Goal: Task Accomplishment & Management: Use online tool/utility

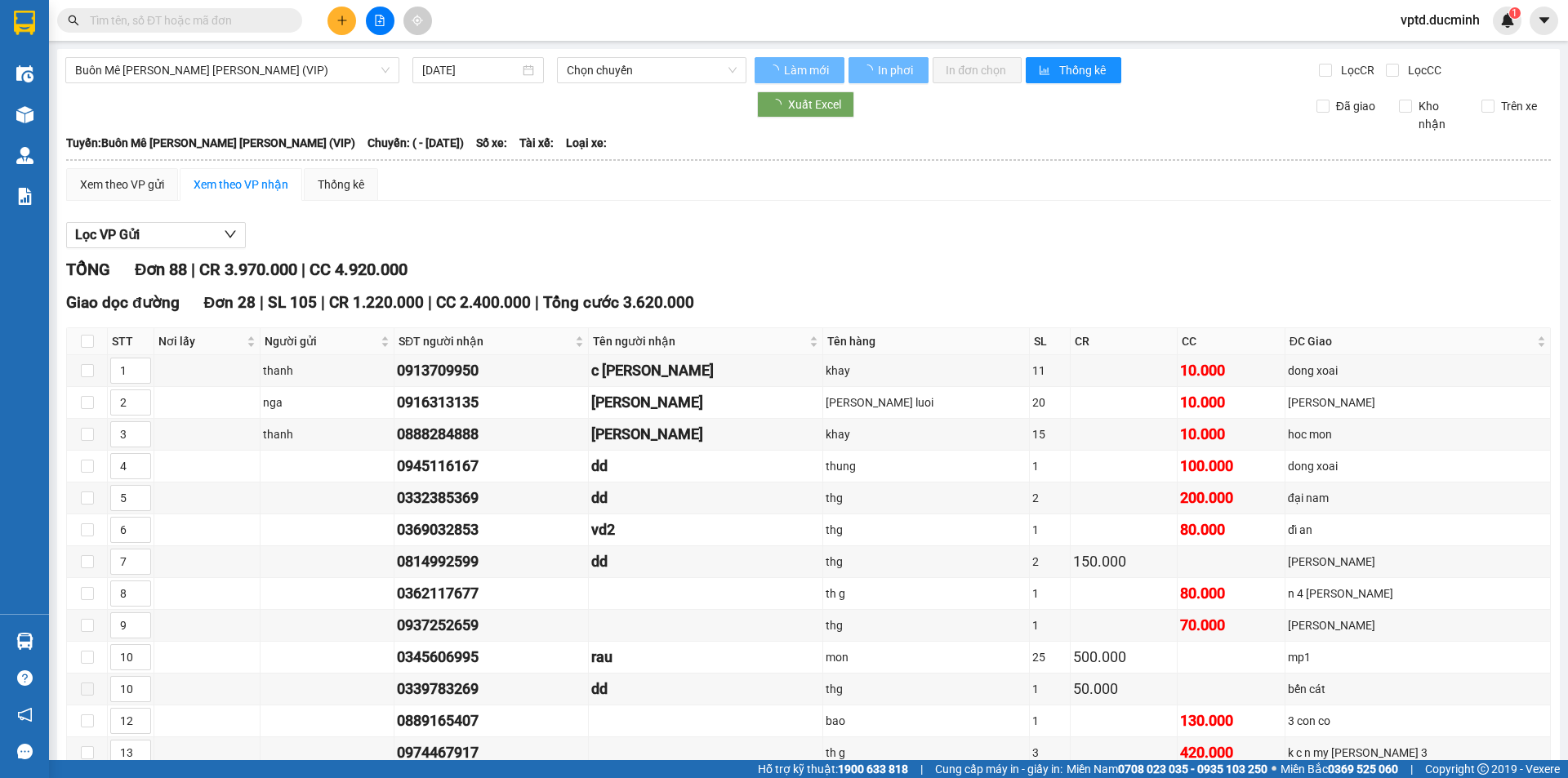
type input "[DATE]"
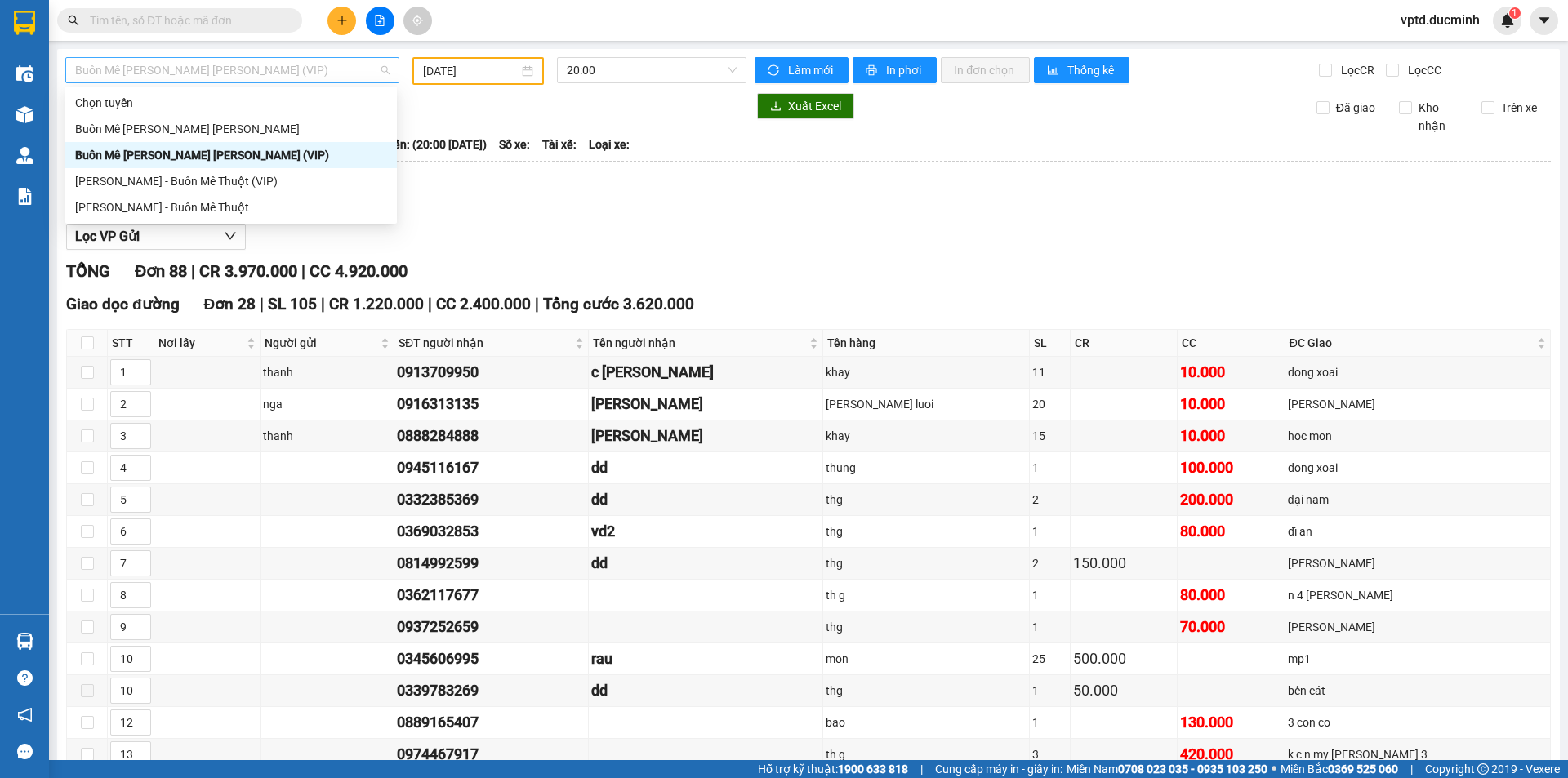
click at [290, 73] on span "Buôn Mê [PERSON_NAME] [PERSON_NAME] (VIP)" at bounding box center [232, 70] width 314 height 24
click at [231, 172] on div "[PERSON_NAME] - Buôn Mê Thuột (VIP)" at bounding box center [231, 181] width 312 height 18
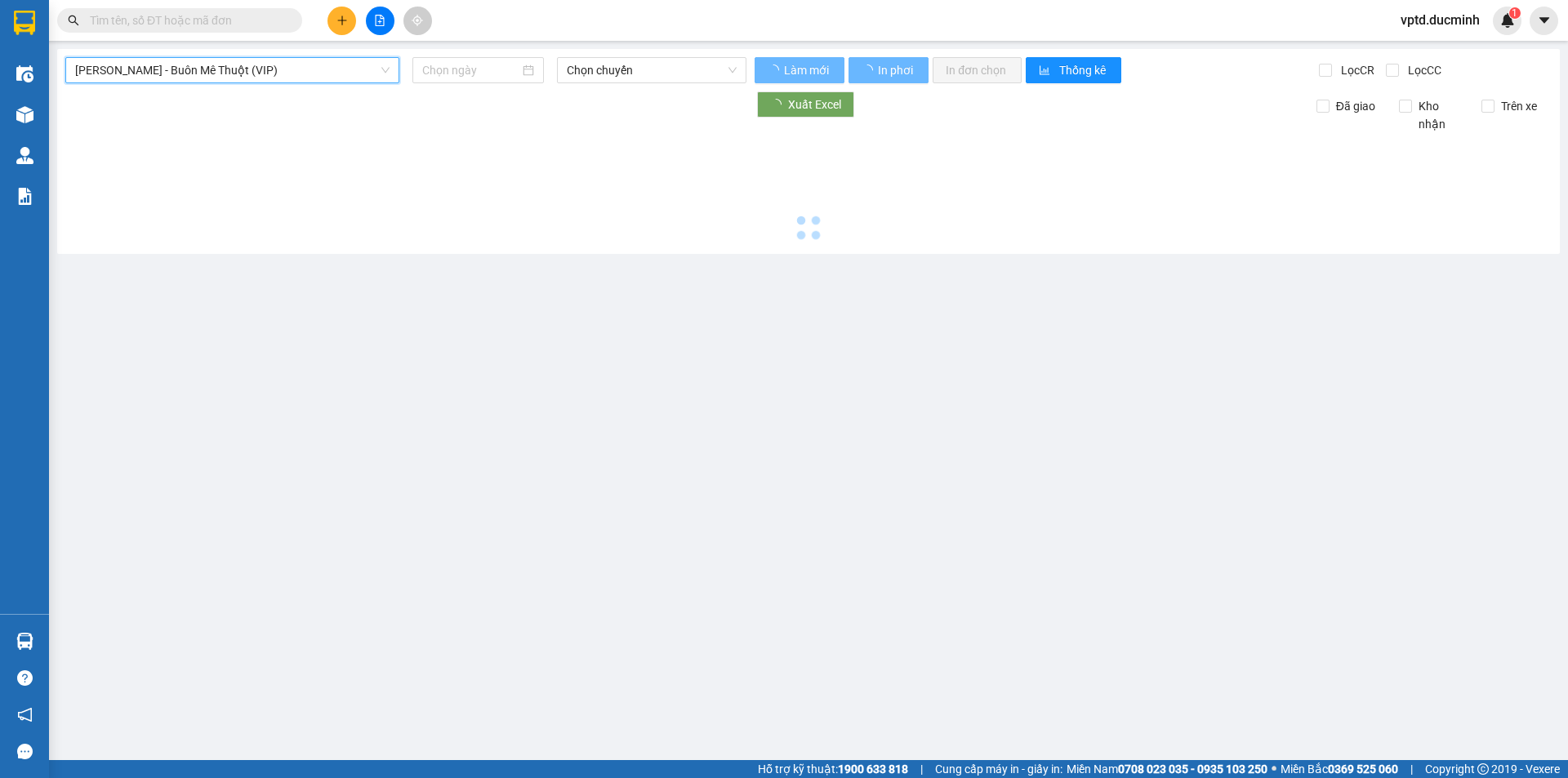
type input "[DATE]"
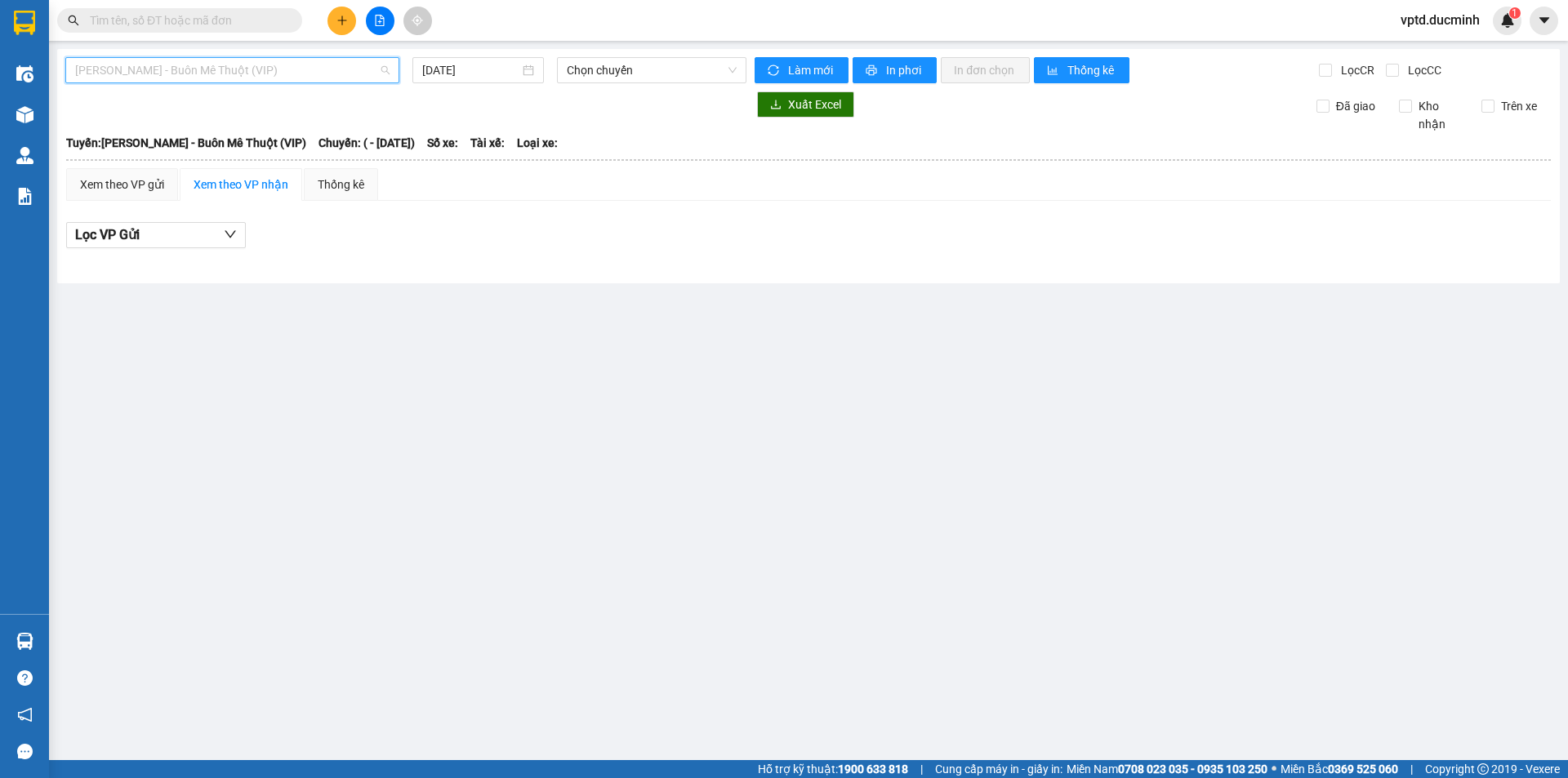
click at [247, 73] on span "[PERSON_NAME] - Buôn Mê Thuột (VIP)" at bounding box center [232, 70] width 314 height 24
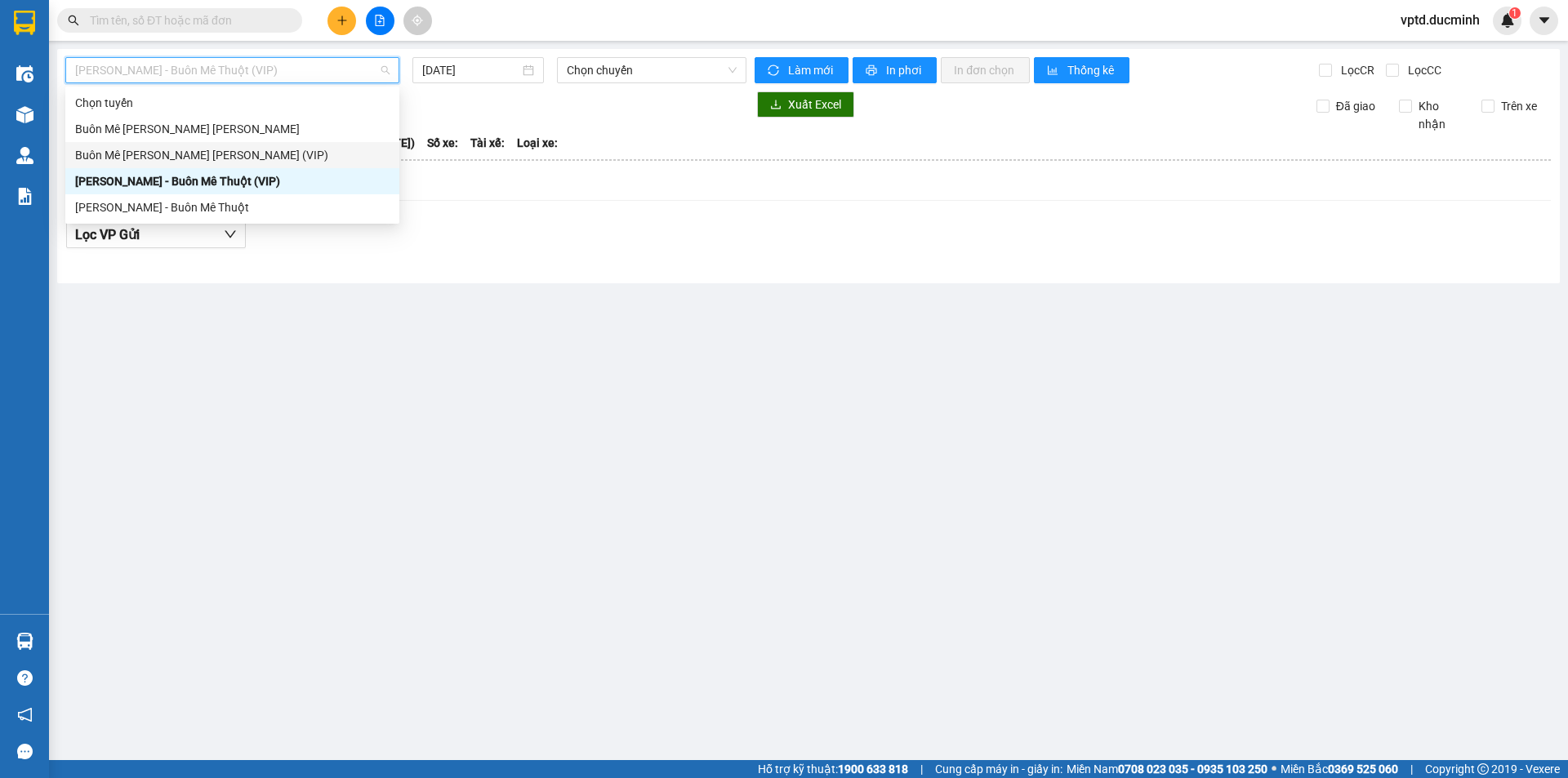
click at [239, 154] on div "Buôn Mê [PERSON_NAME] [PERSON_NAME] (VIP)" at bounding box center [232, 155] width 314 height 18
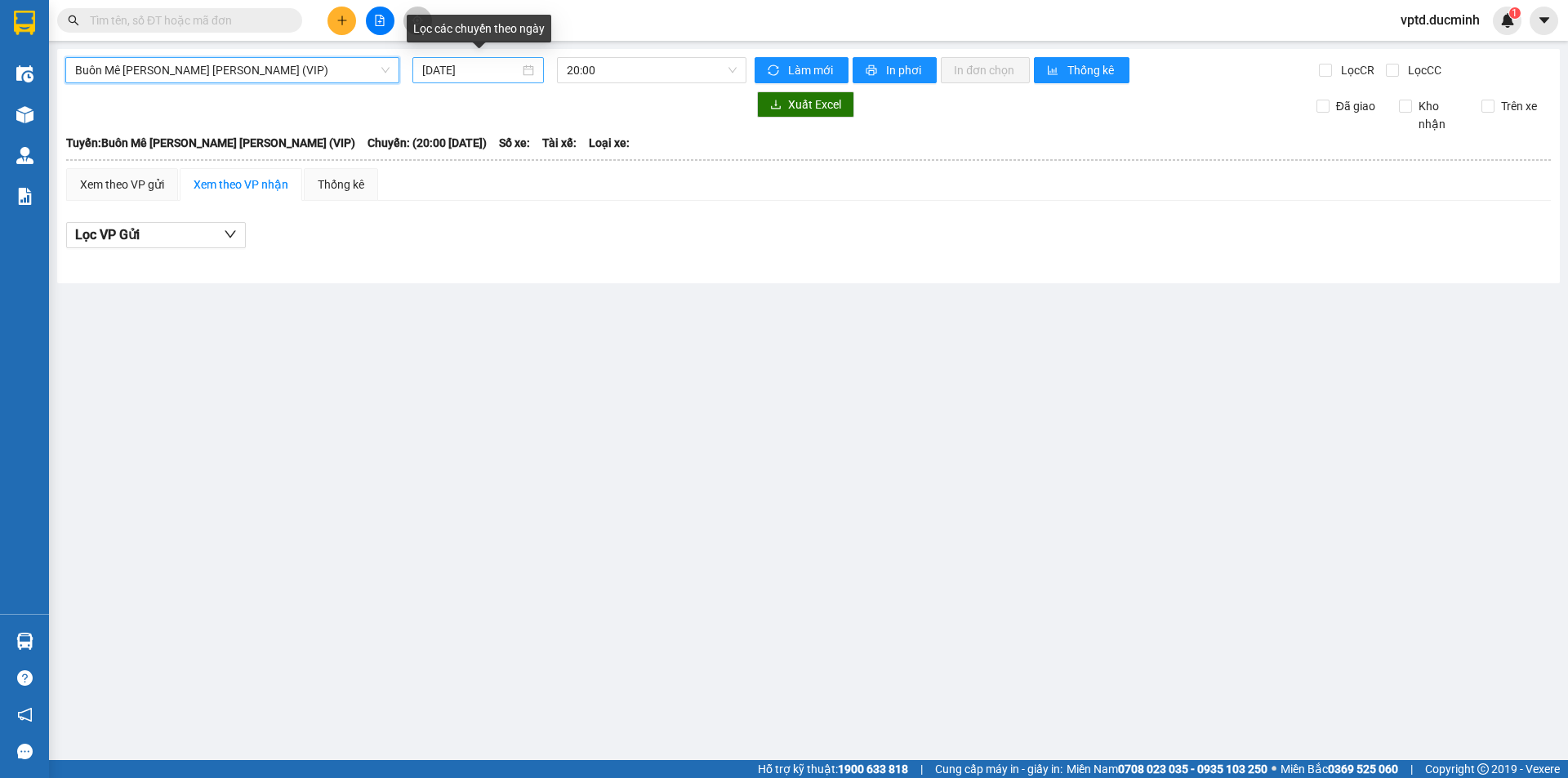
click at [466, 75] on input "[DATE]" at bounding box center [470, 70] width 97 height 18
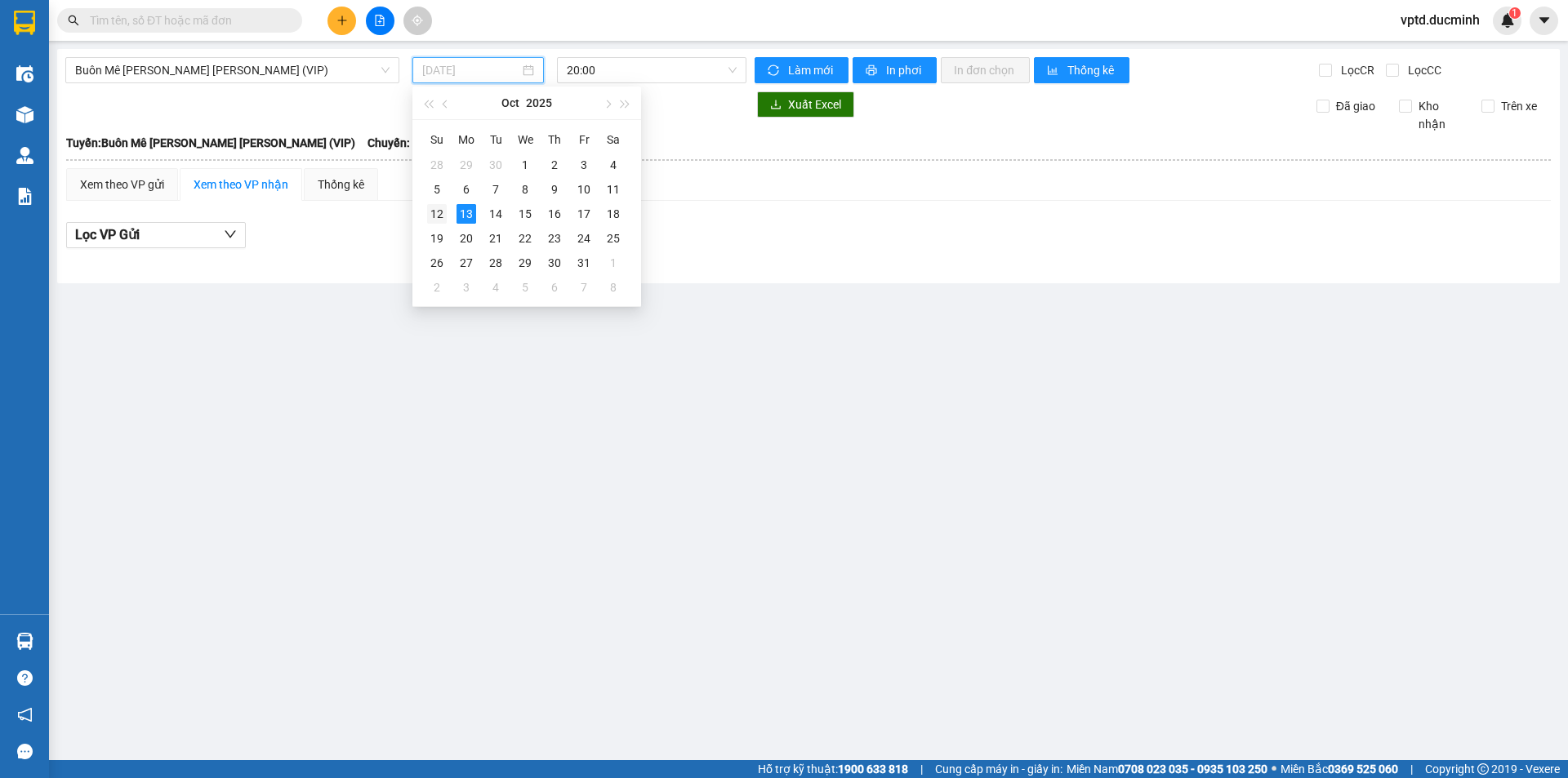
click at [437, 215] on div "12" at bounding box center [437, 214] width 20 height 20
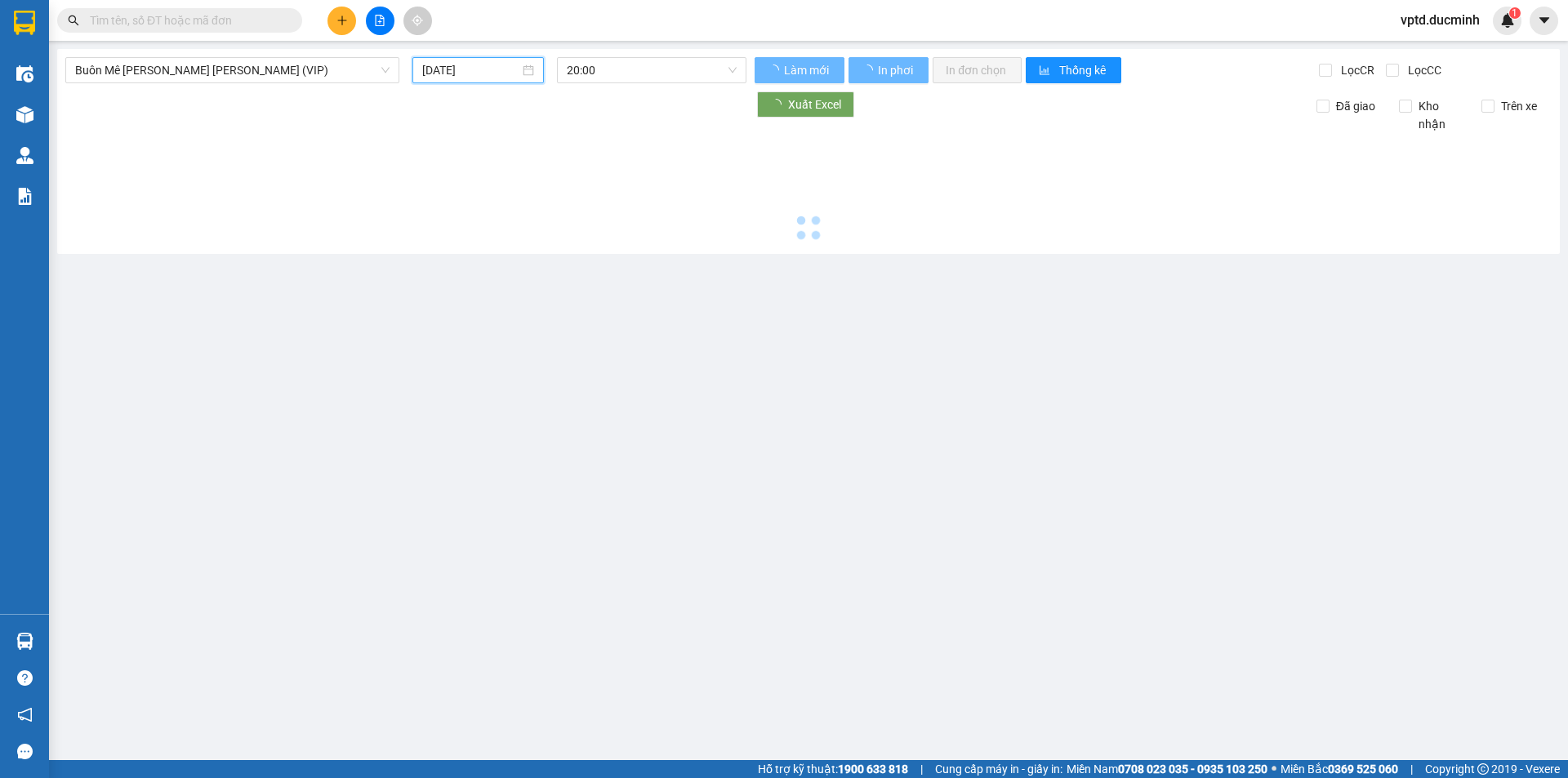
type input "[DATE]"
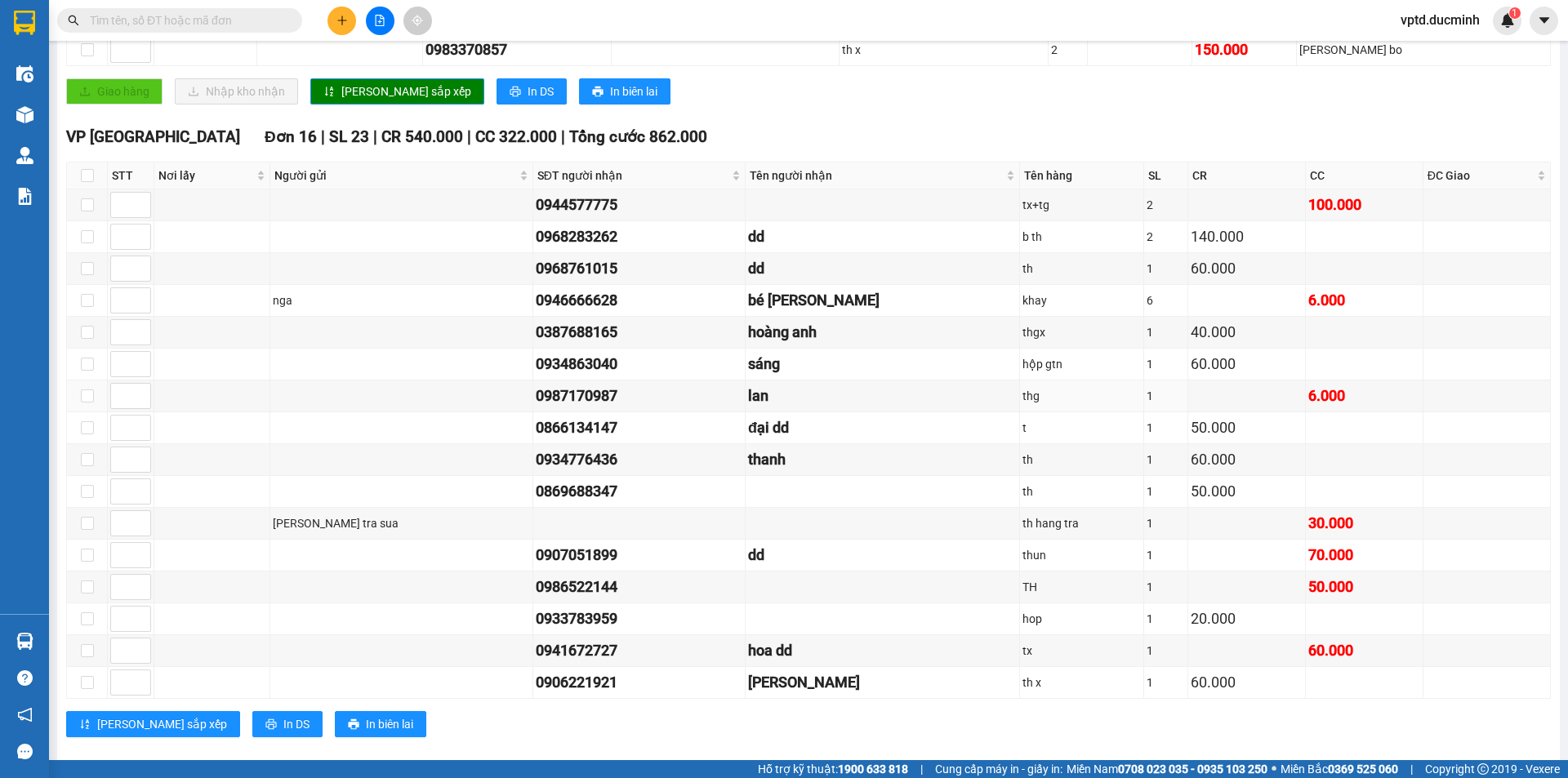
scroll to position [945, 0]
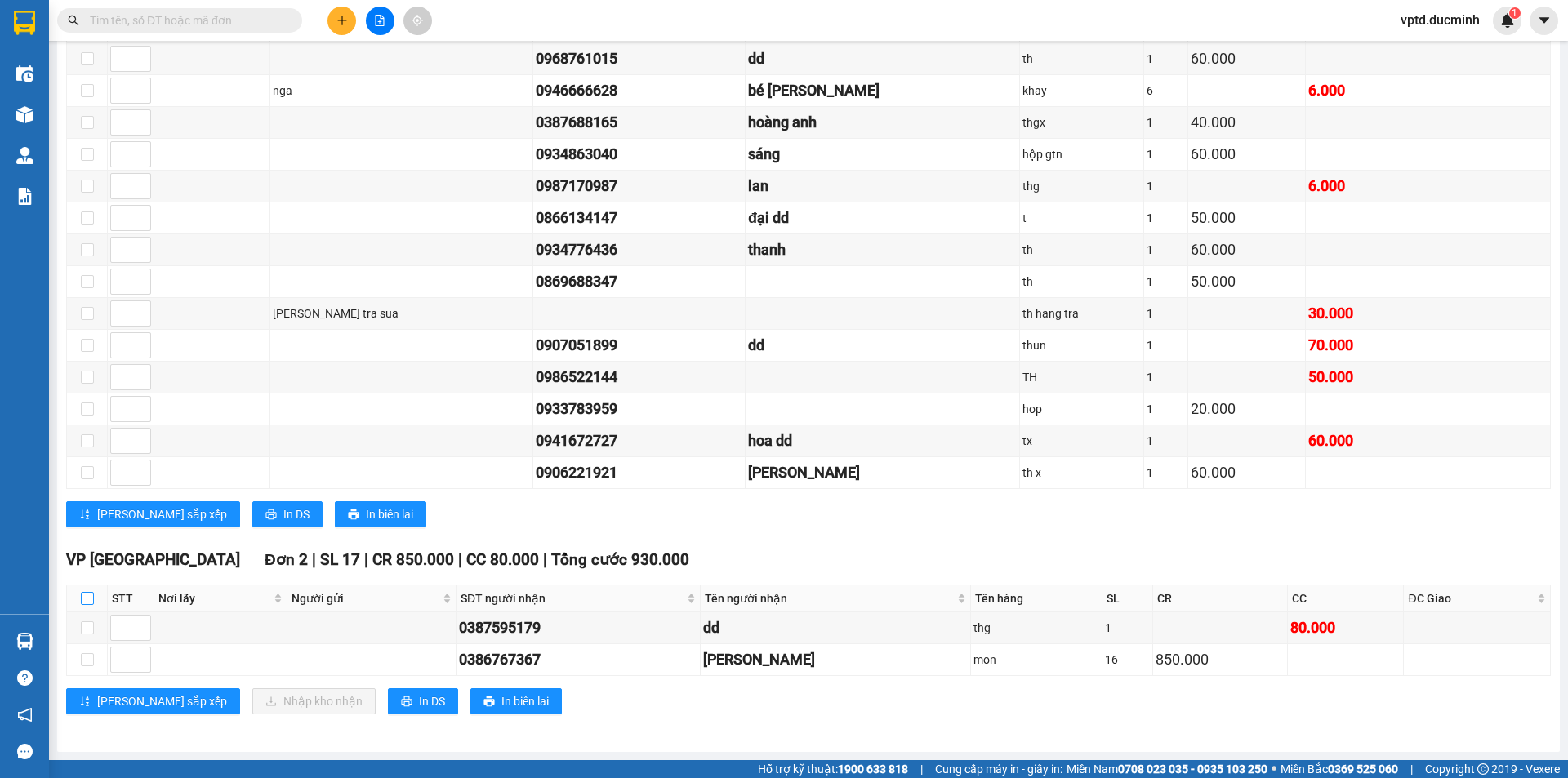
click at [90, 598] on input "checkbox" at bounding box center [87, 598] width 13 height 13
checkbox input "true"
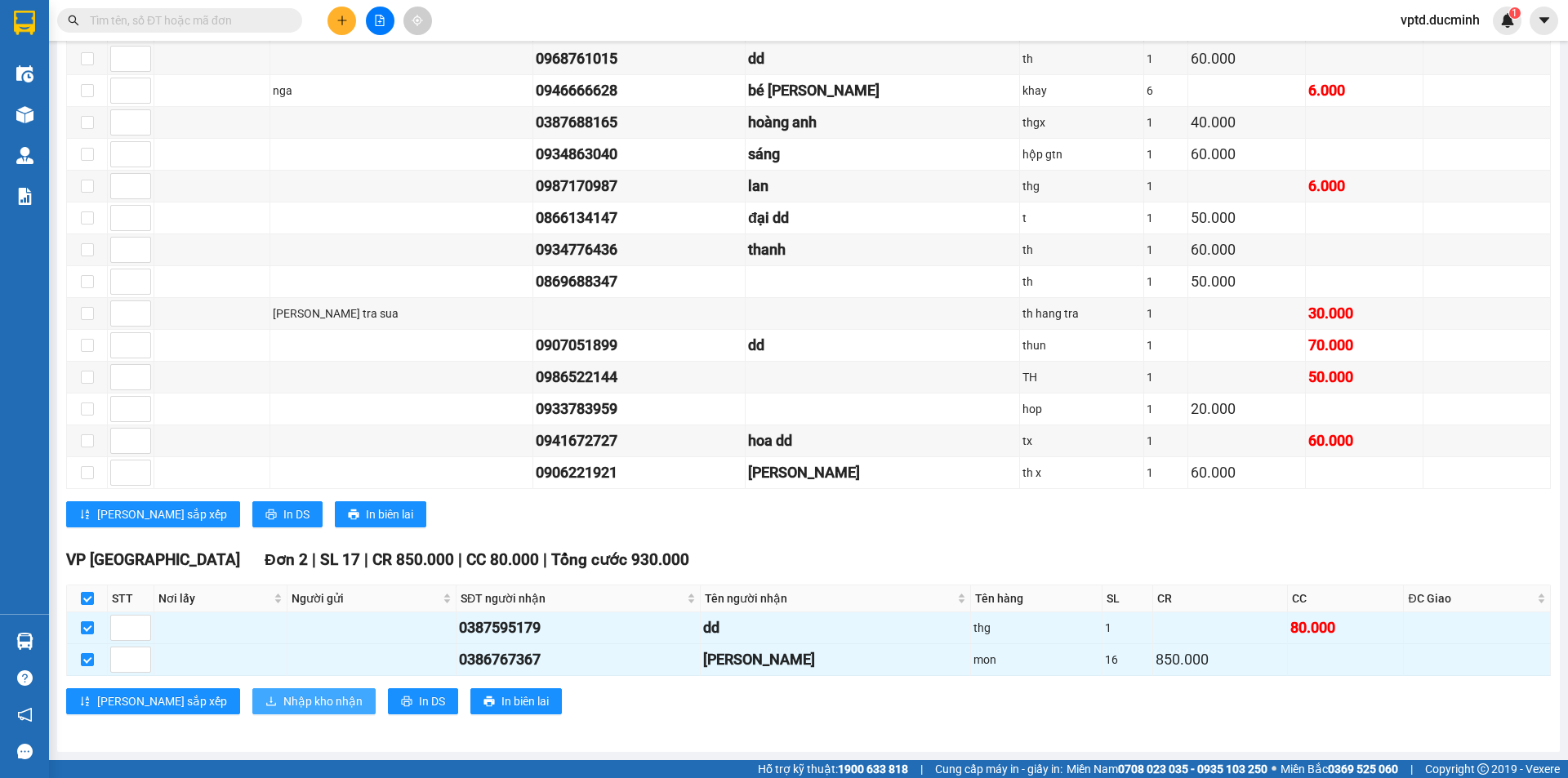
click at [283, 696] on span "Nhập kho nhận" at bounding box center [323, 701] width 79 height 18
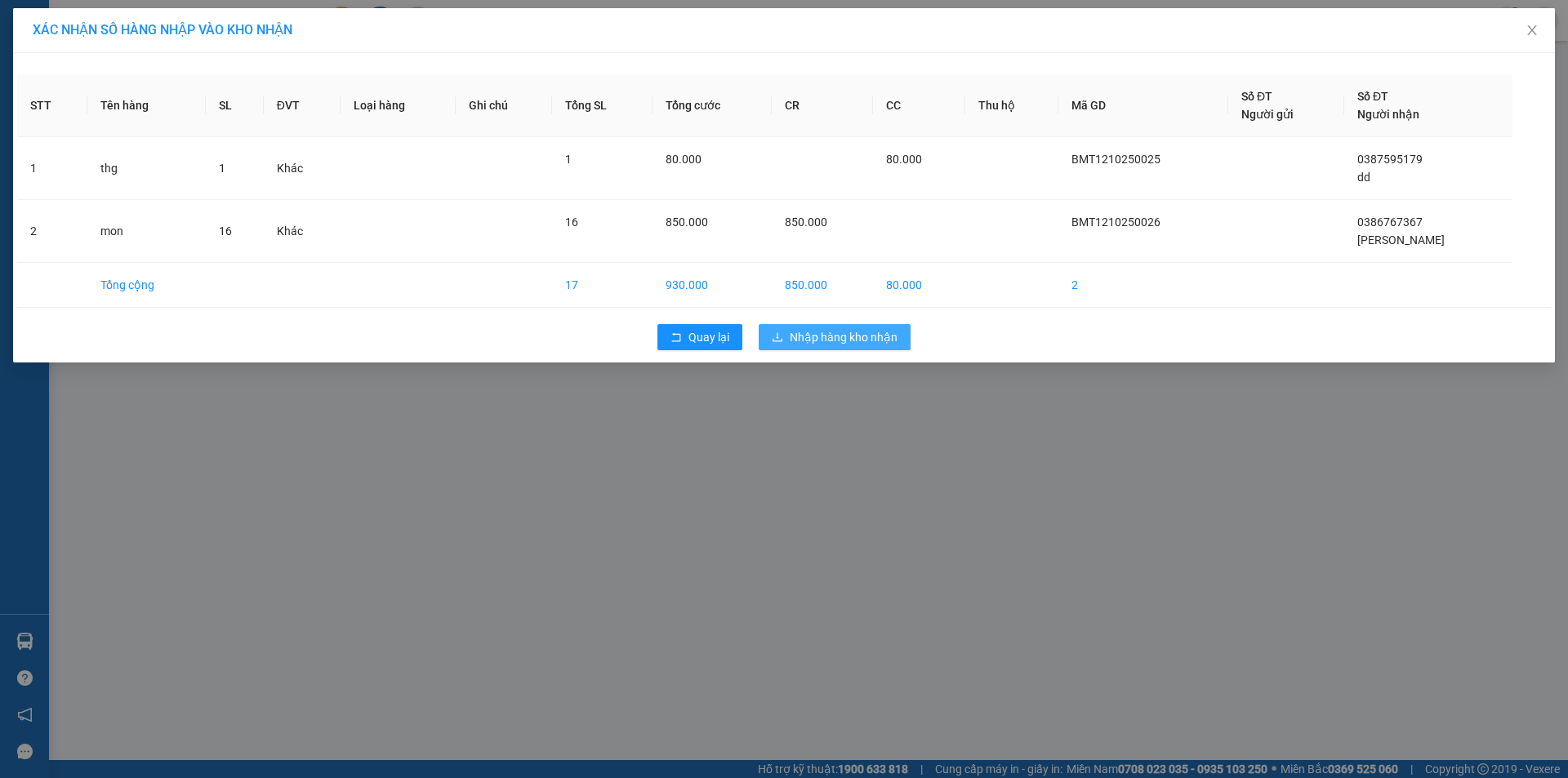
click at [875, 335] on span "Nhập hàng kho nhận" at bounding box center [844, 337] width 108 height 18
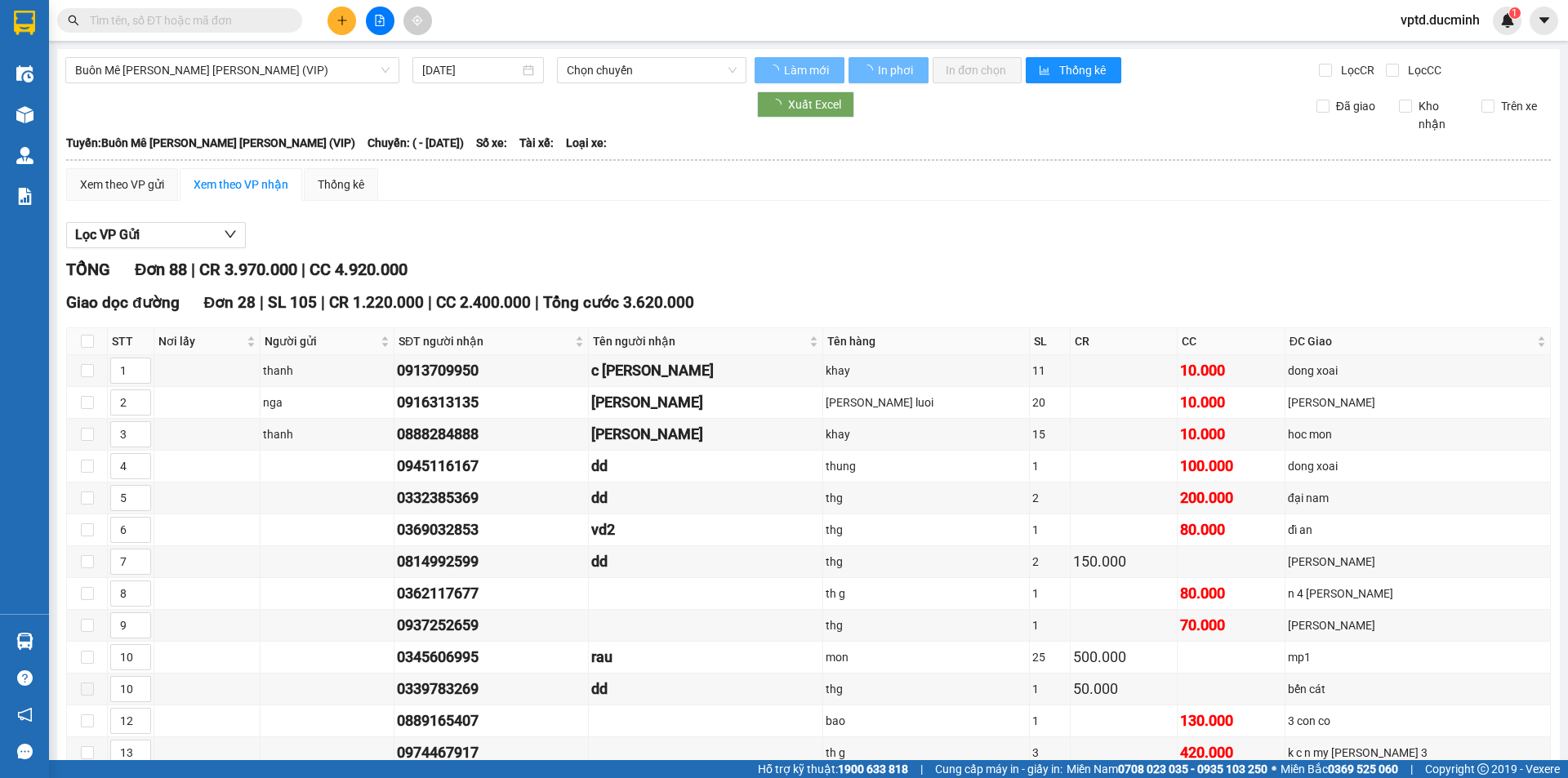
type input "[DATE]"
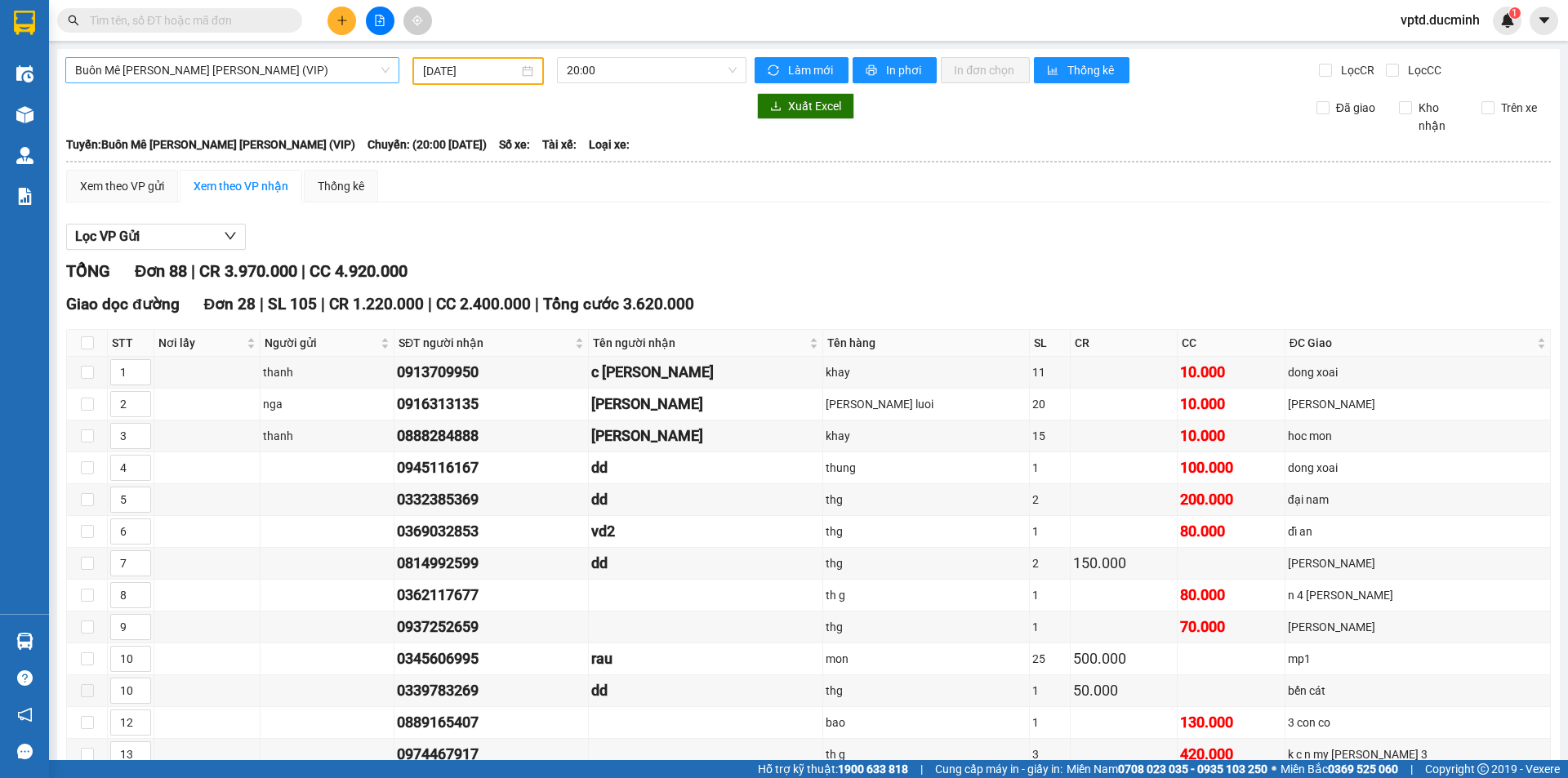
click at [266, 73] on span "Buôn Mê [PERSON_NAME] [PERSON_NAME] (VIP)" at bounding box center [232, 70] width 314 height 24
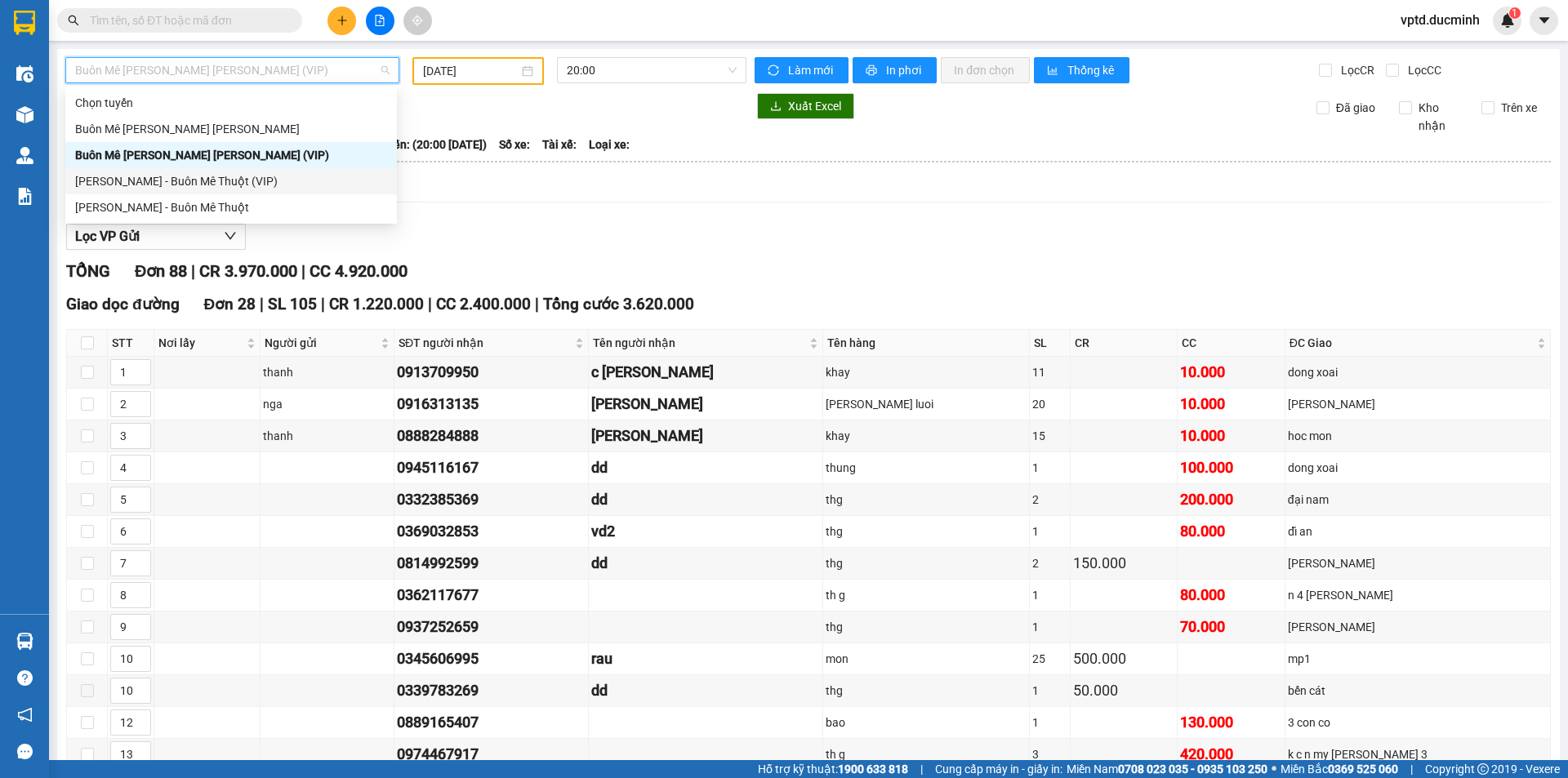
click at [244, 177] on div "[PERSON_NAME] - Buôn Mê Thuột (VIP)" at bounding box center [231, 181] width 312 height 18
type input "[DATE]"
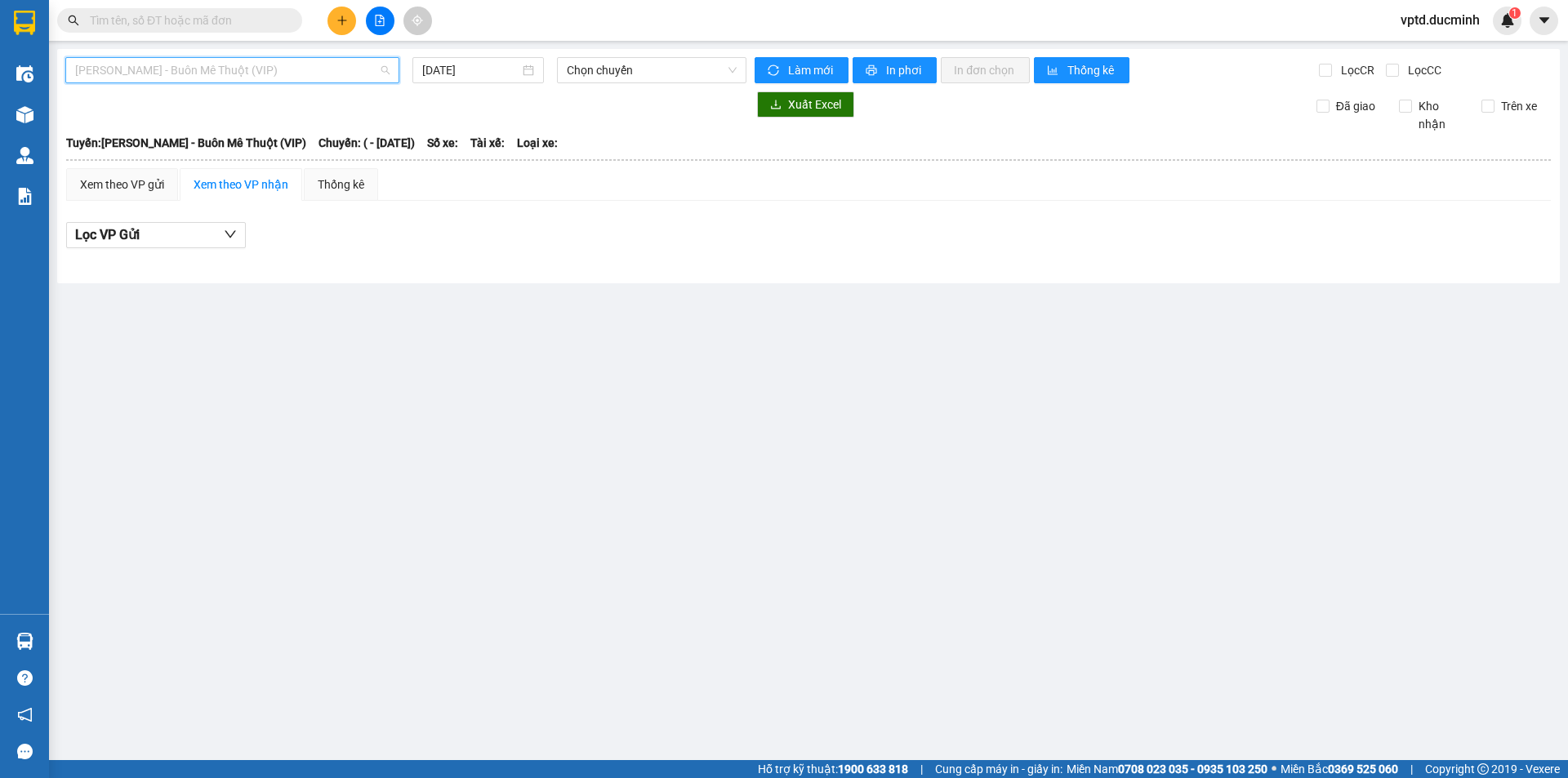
click at [253, 65] on span "[PERSON_NAME] - Buôn Mê Thuột (VIP)" at bounding box center [232, 70] width 314 height 24
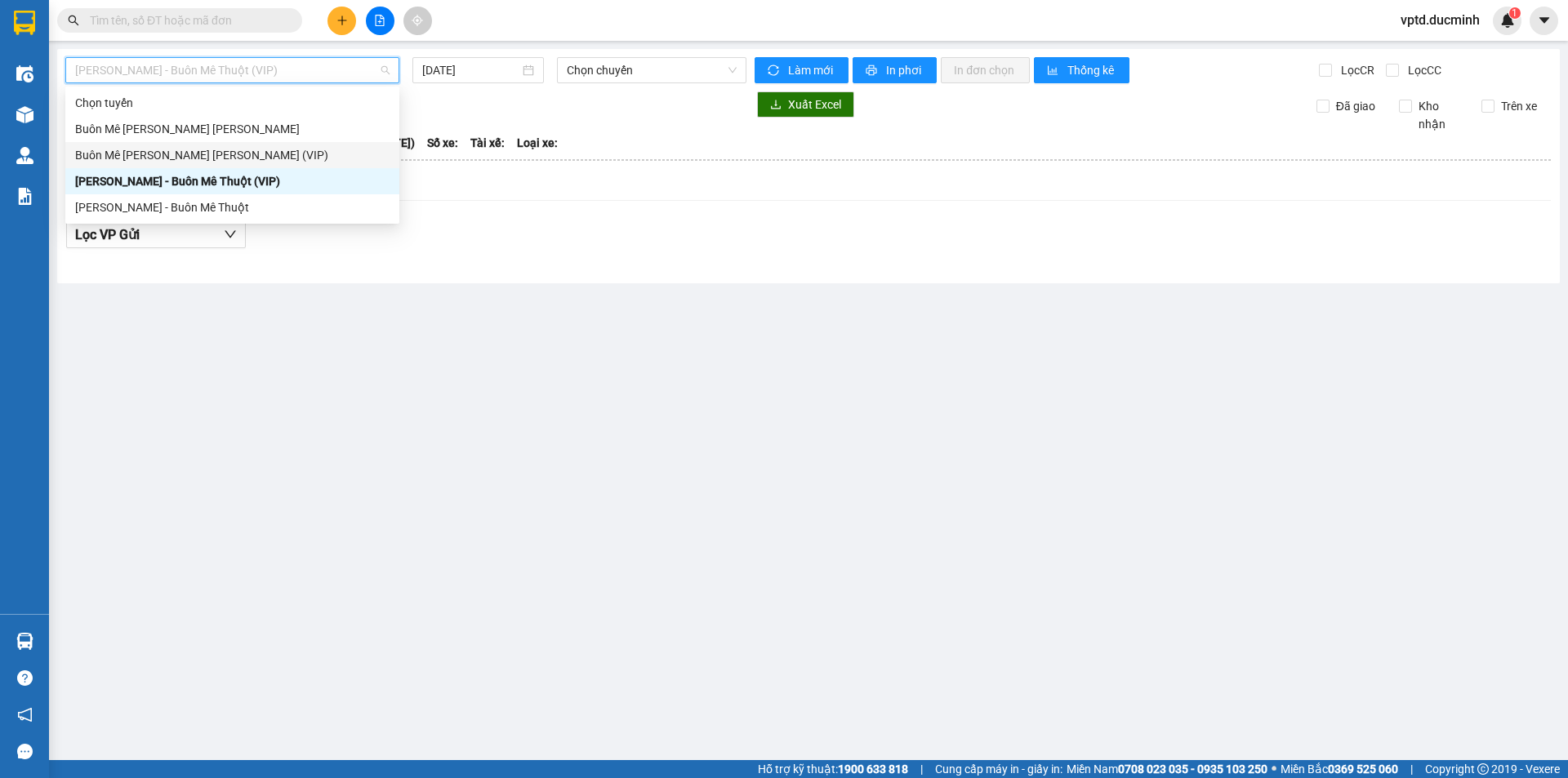
click at [210, 154] on div "Buôn Mê [PERSON_NAME] [PERSON_NAME] (VIP)" at bounding box center [232, 155] width 314 height 18
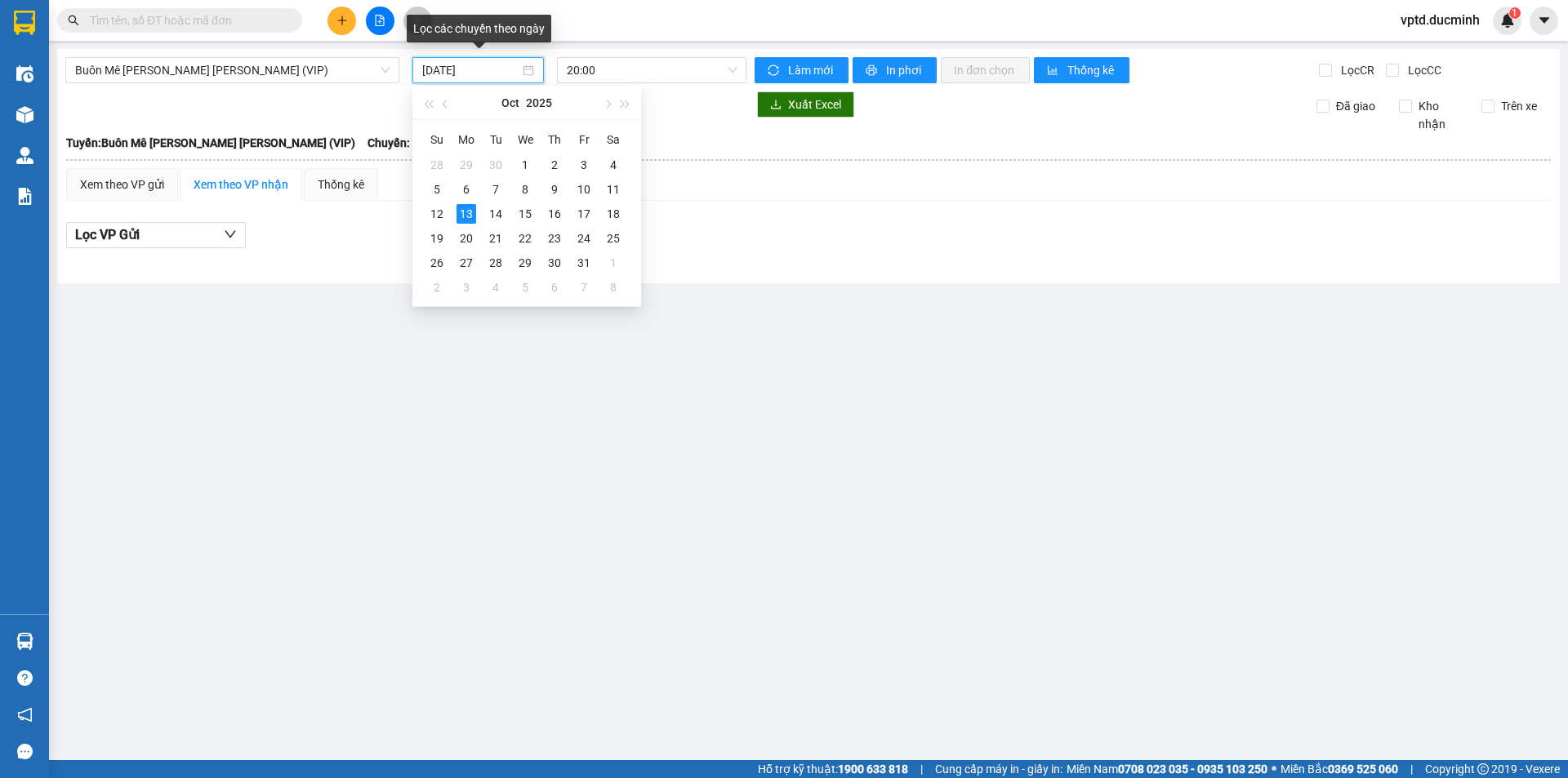
click at [457, 68] on input "[DATE]" at bounding box center [470, 70] width 97 height 18
click at [437, 207] on div "12" at bounding box center [437, 214] width 20 height 20
type input "[DATE]"
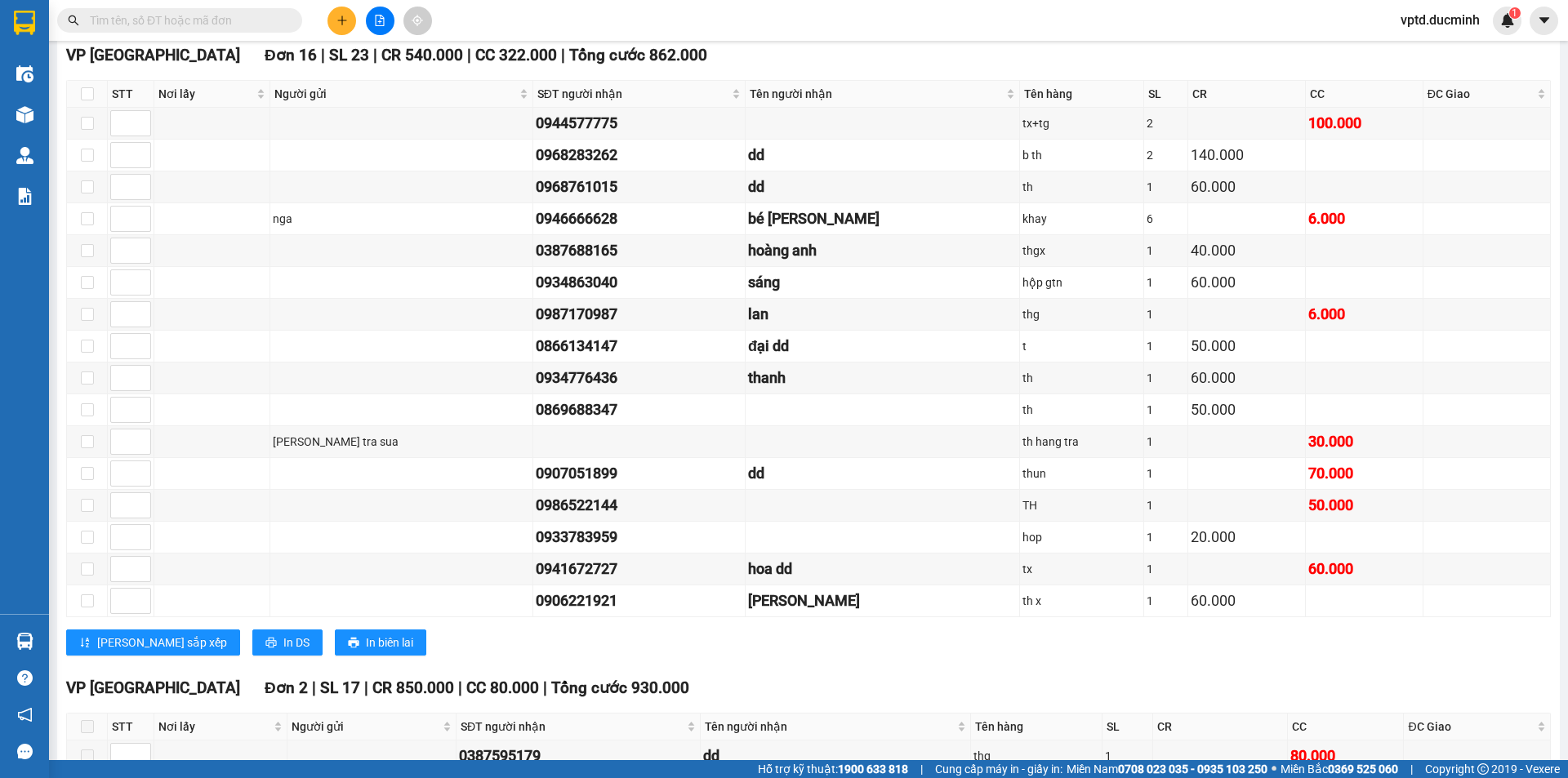
scroll to position [945, 0]
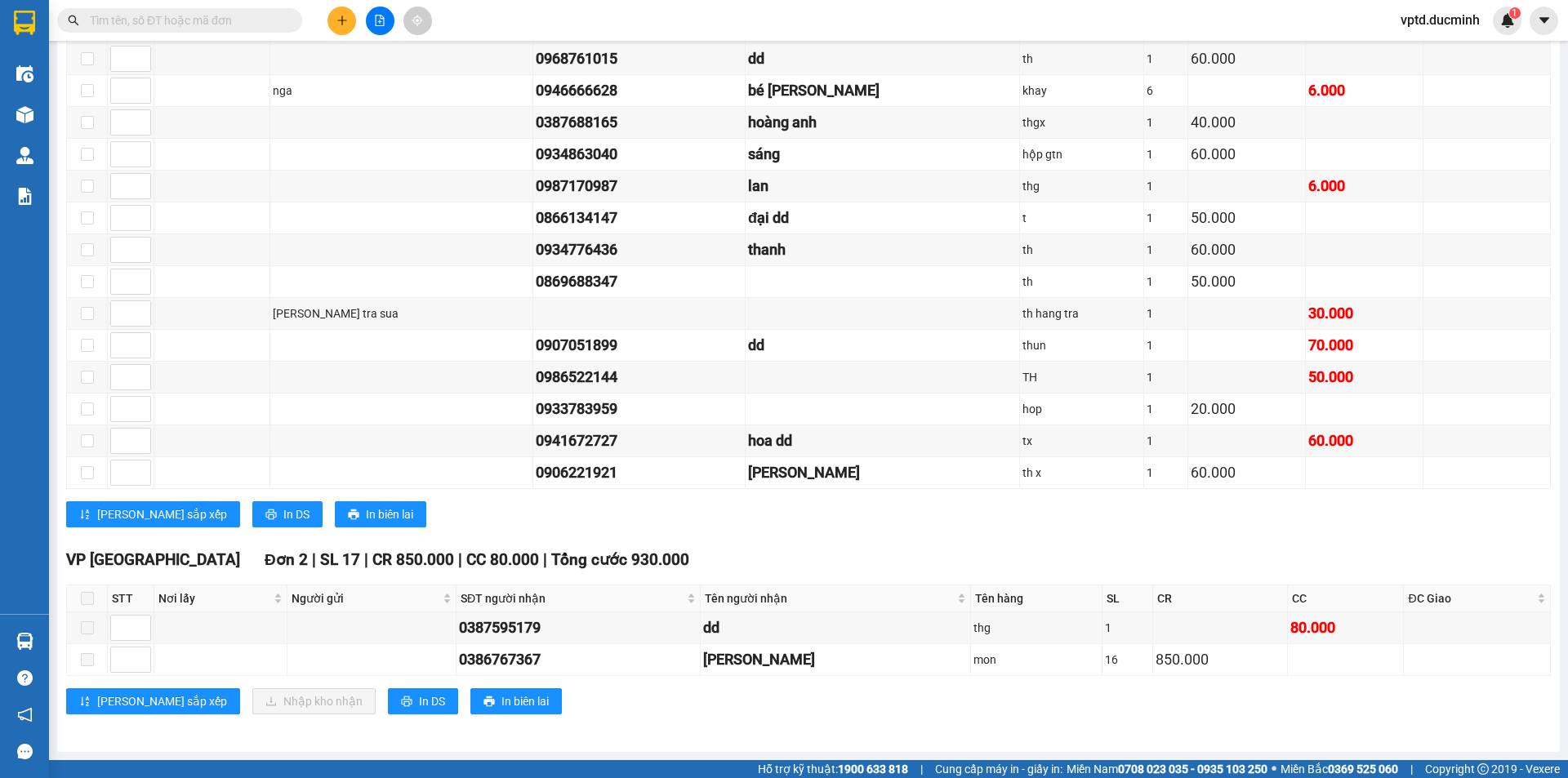
click at [170, 26] on input "text" at bounding box center [186, 20] width 193 height 18
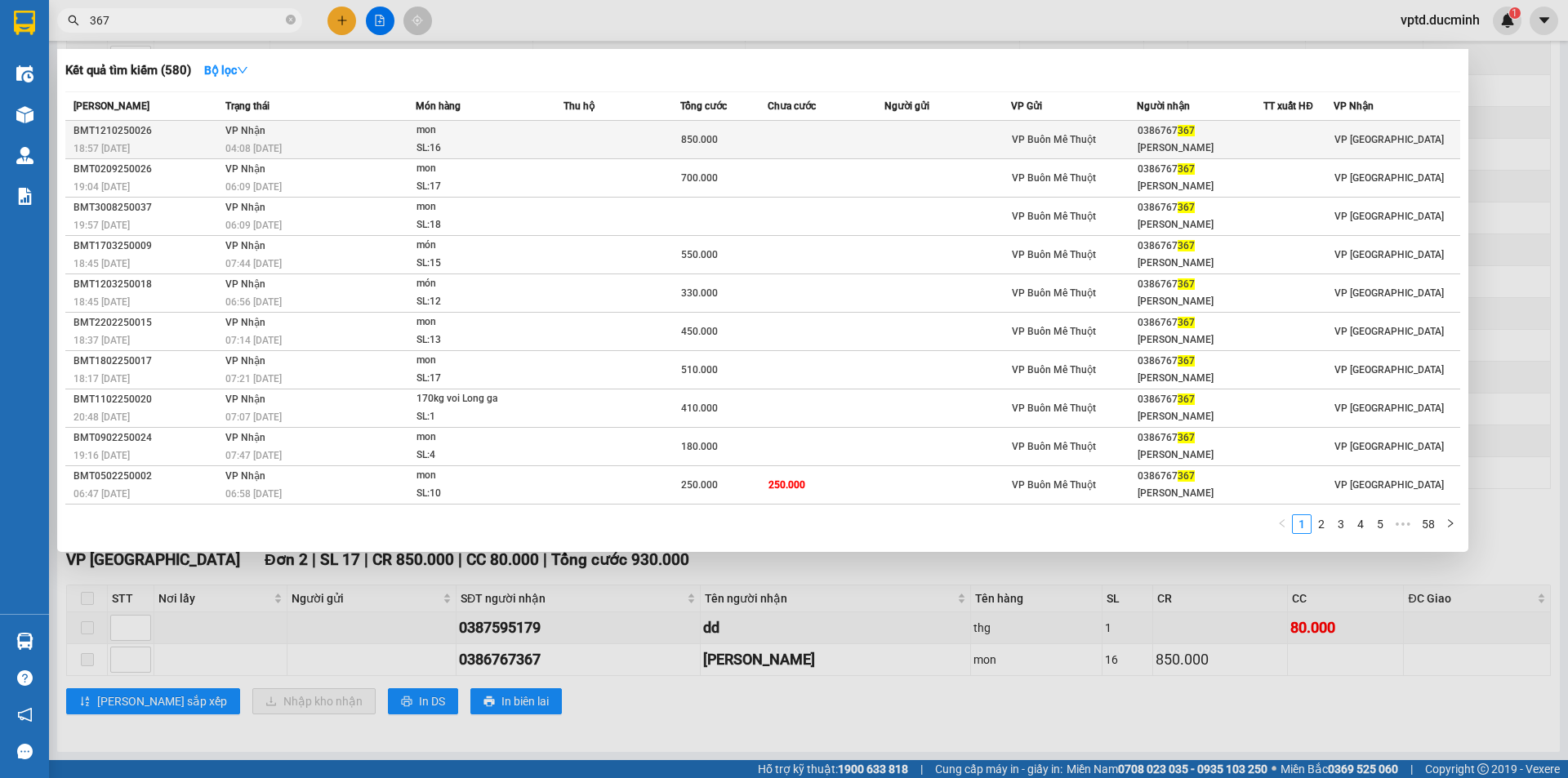
type input "367"
click at [1186, 131] on span "367" at bounding box center [1186, 131] width 17 height 11
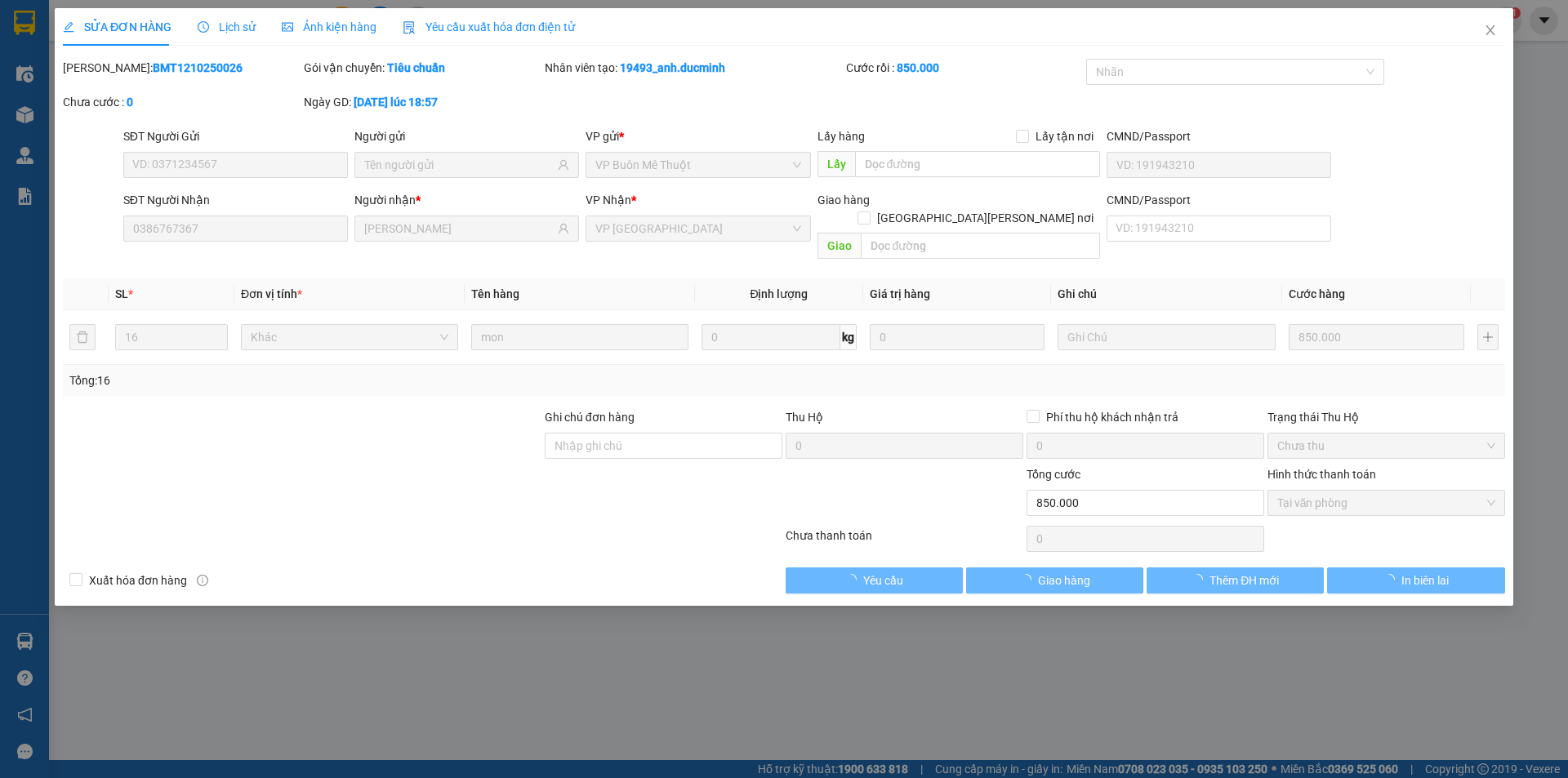
type input "0386767367"
type input "[PERSON_NAME]"
type input "0"
type input "850.000"
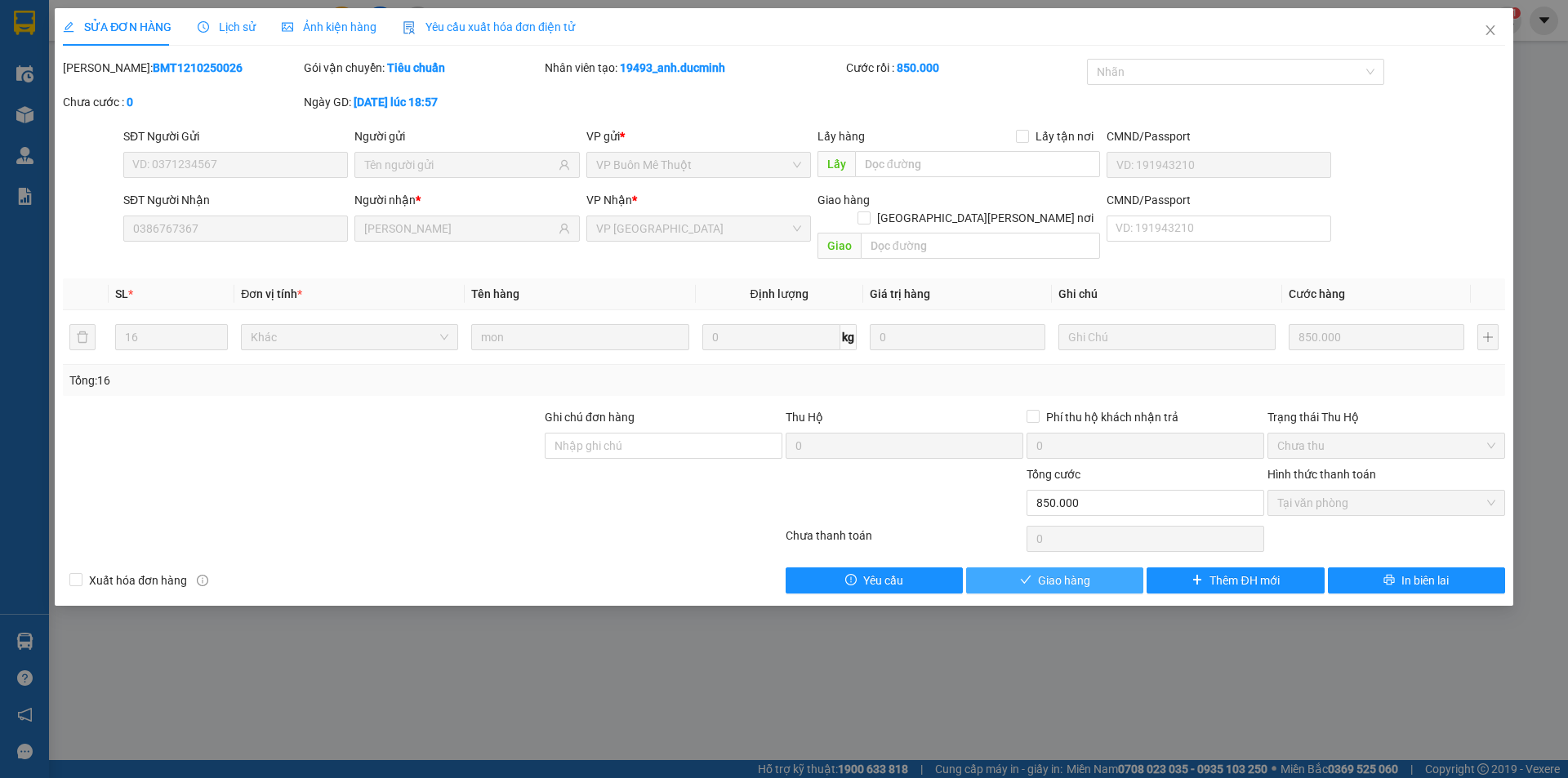
click at [1036, 567] on button "Giao hàng" at bounding box center [1054, 580] width 177 height 26
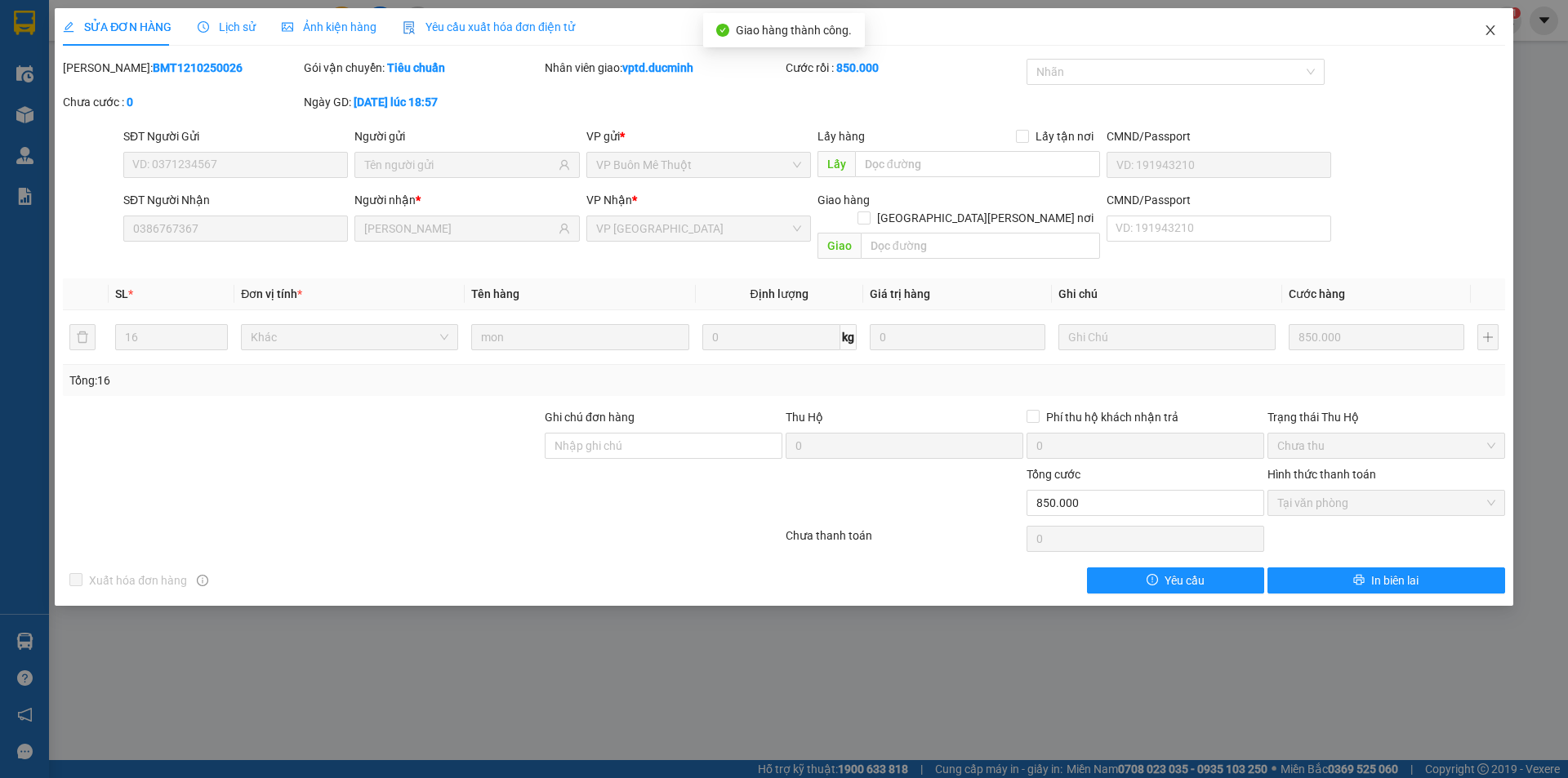
click at [1487, 28] on icon "close" at bounding box center [1490, 30] width 9 height 10
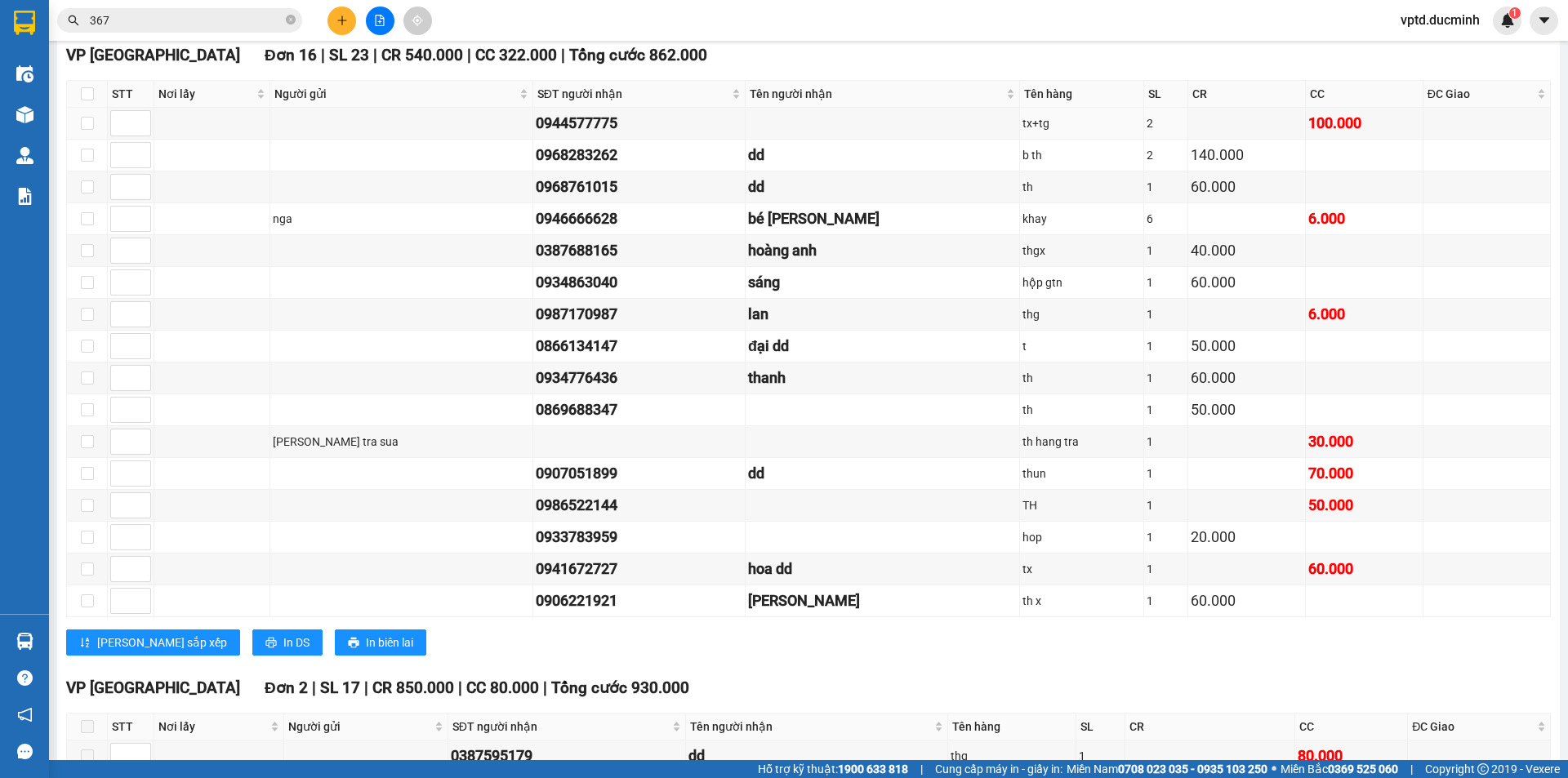
scroll to position [945, 0]
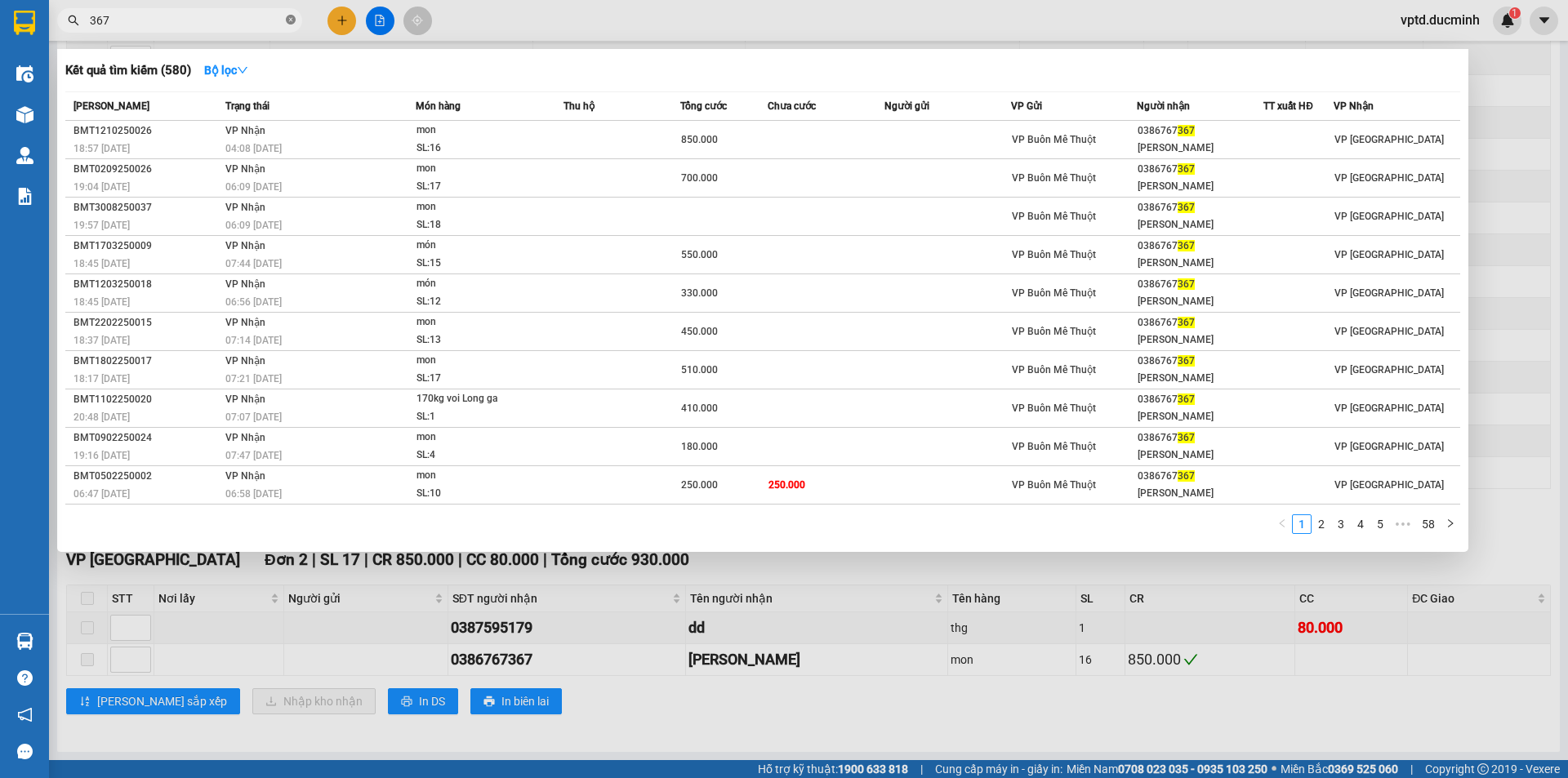
click at [288, 16] on icon "close-circle" at bounding box center [291, 20] width 10 height 10
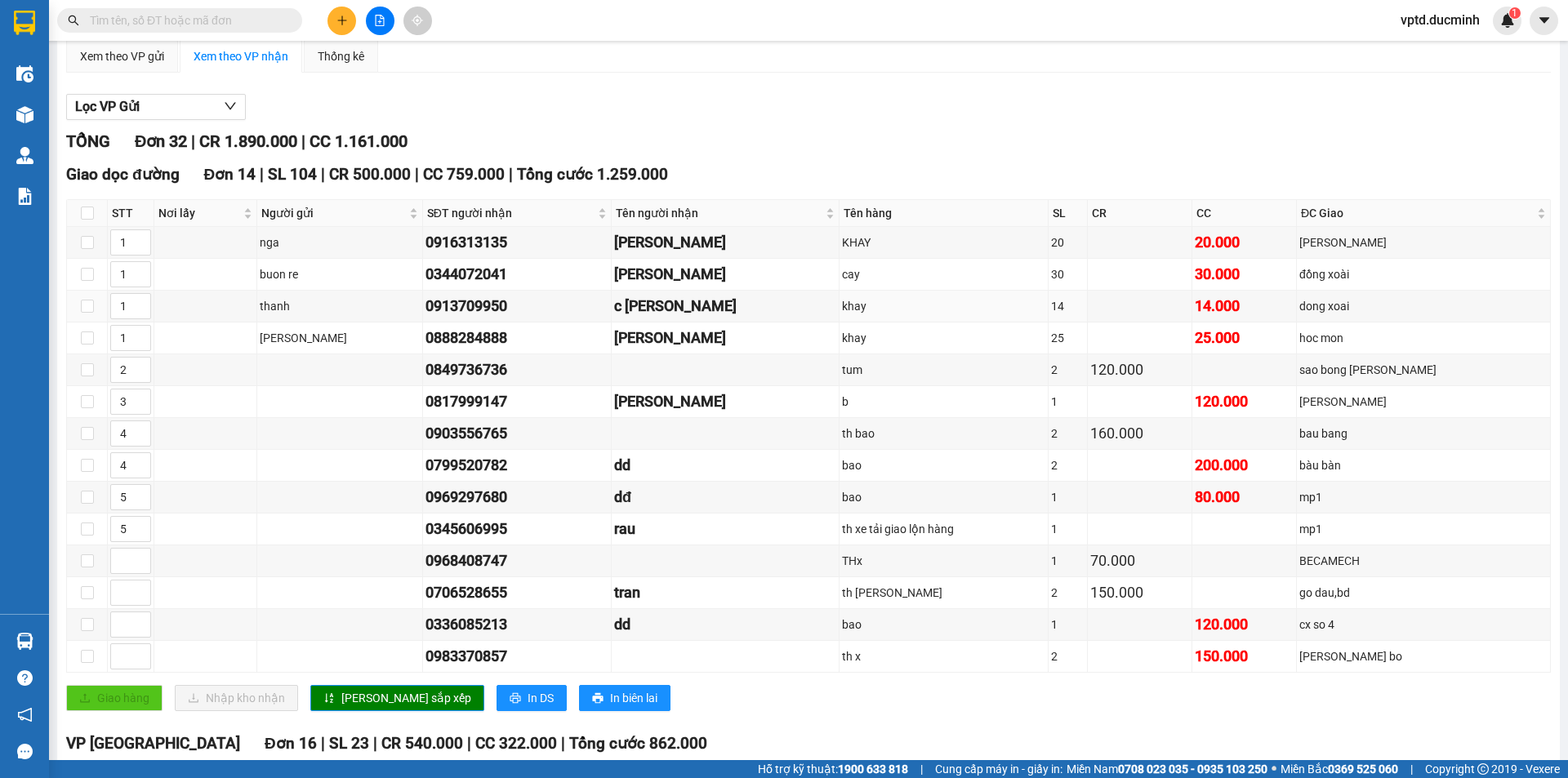
scroll to position [0, 0]
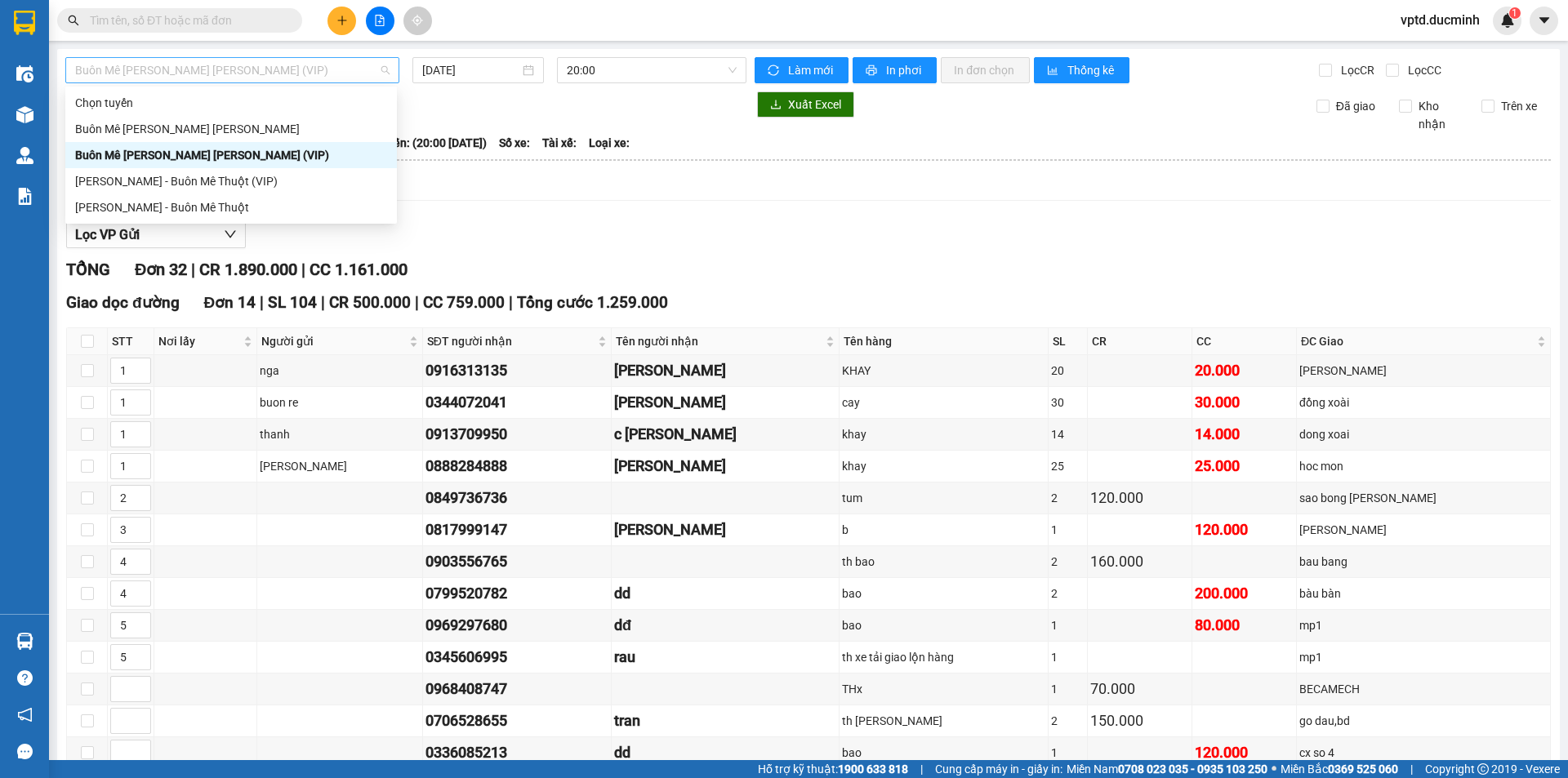
click at [300, 64] on span "Buôn Mê [PERSON_NAME] [PERSON_NAME] (VIP)" at bounding box center [232, 70] width 314 height 24
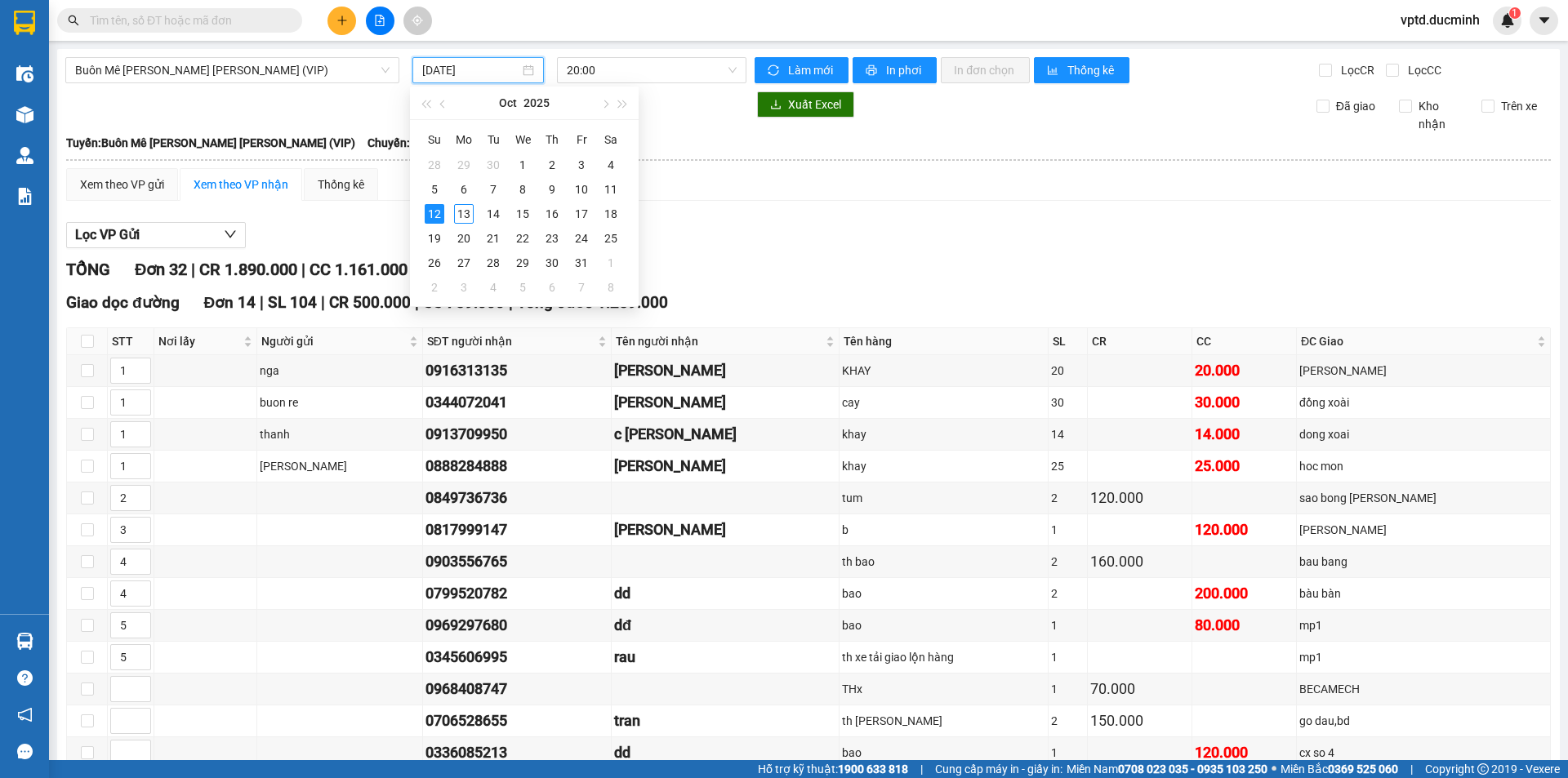
click at [454, 64] on input "[DATE]" at bounding box center [470, 70] width 97 height 18
click at [606, 189] on div "11" at bounding box center [611, 189] width 20 height 20
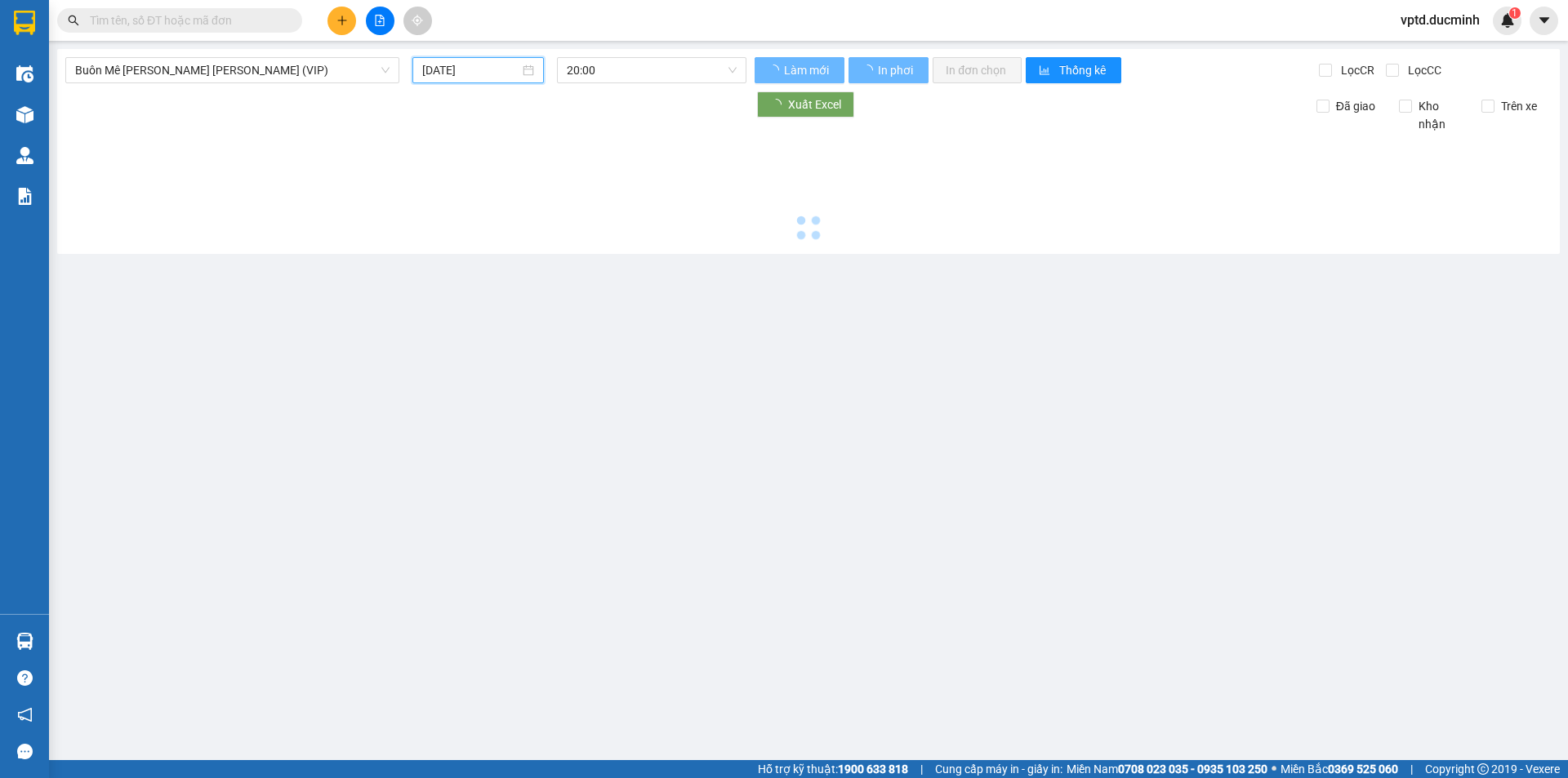
type input "[DATE]"
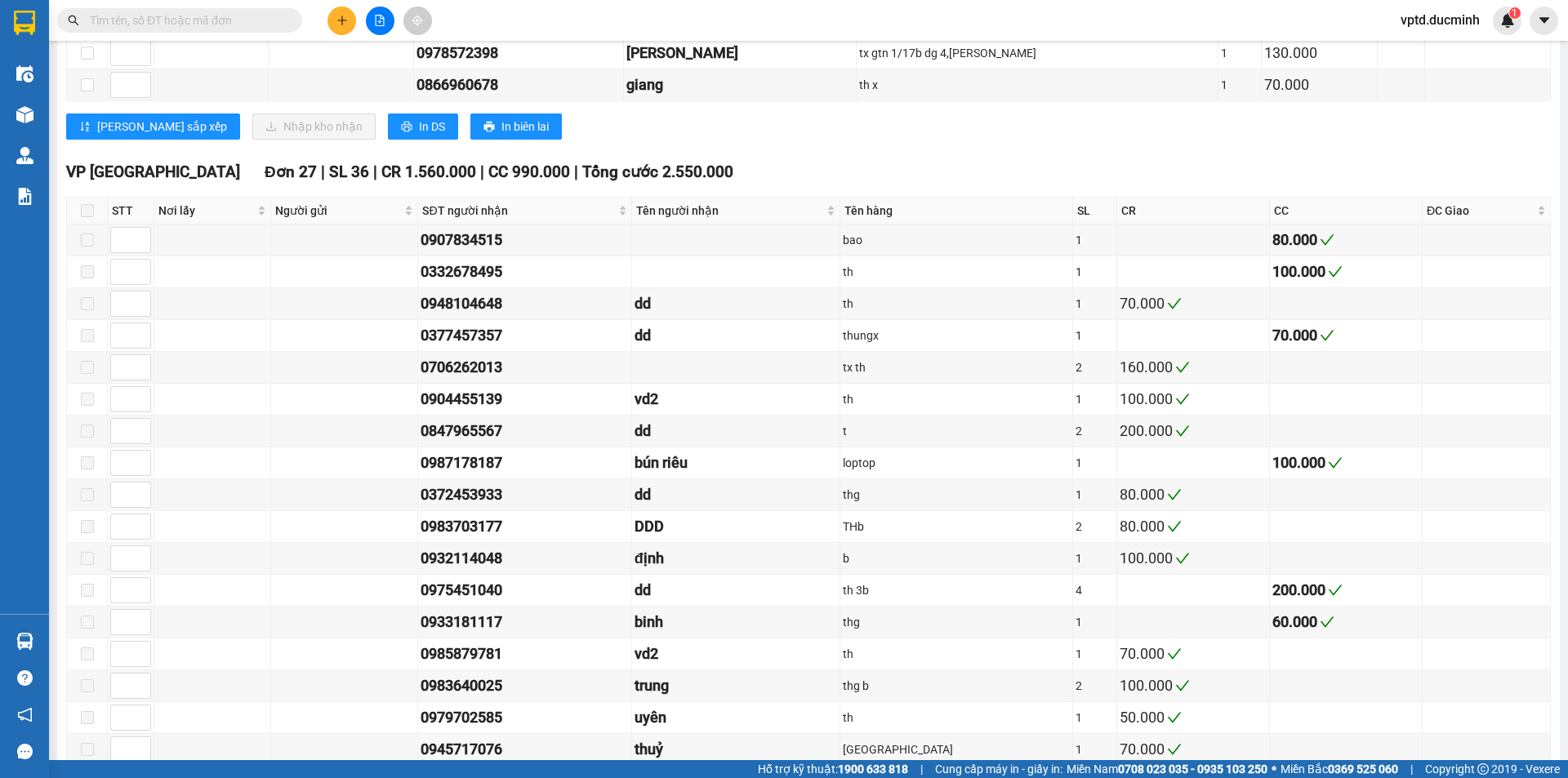
scroll to position [621, 0]
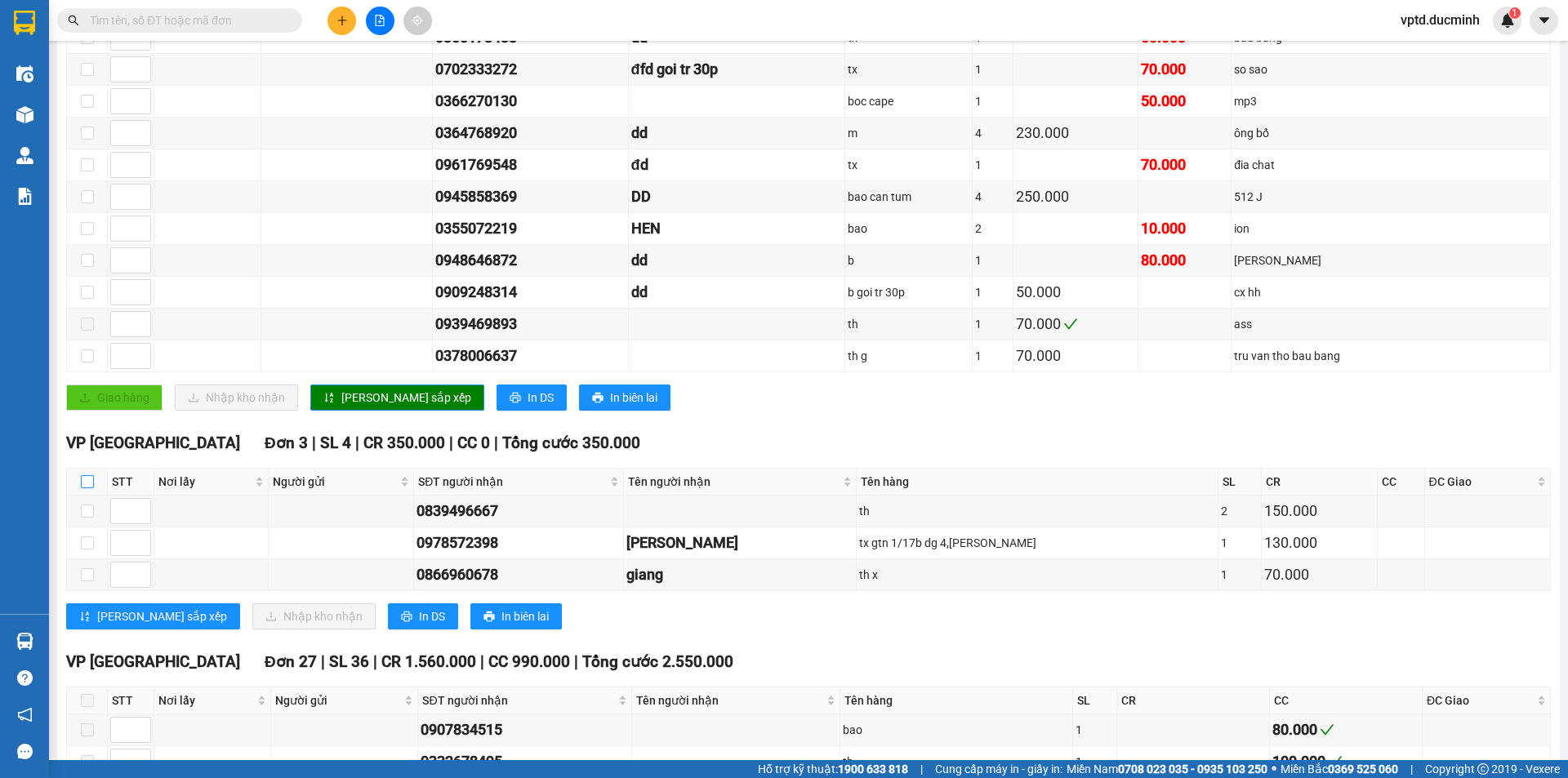
click at [89, 478] on input "checkbox" at bounding box center [87, 482] width 13 height 13
checkbox input "true"
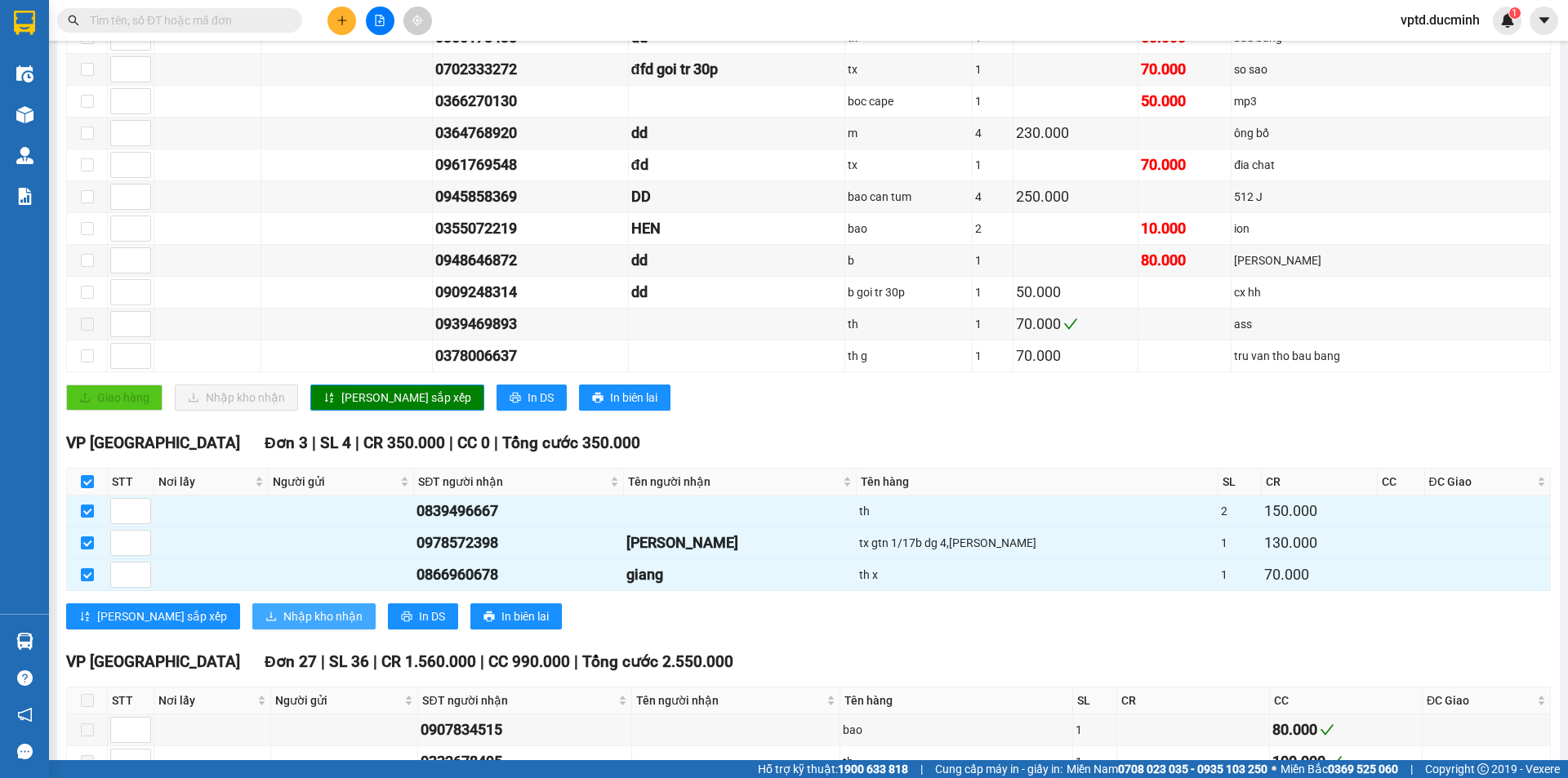
click at [283, 618] on span "Nhập kho nhận" at bounding box center [323, 616] width 79 height 18
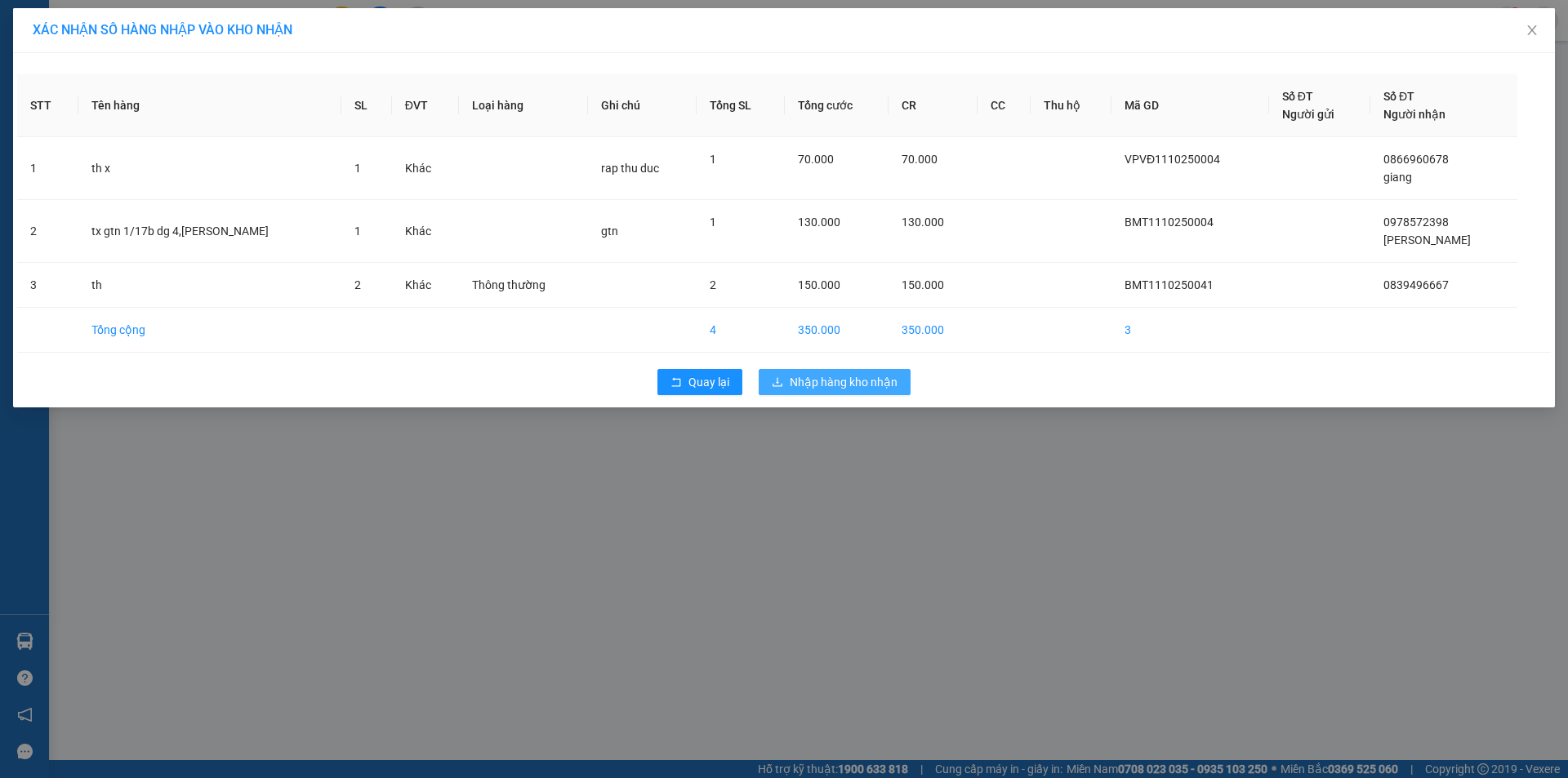
click at [814, 373] on span "Nhập hàng kho nhận" at bounding box center [844, 382] width 108 height 18
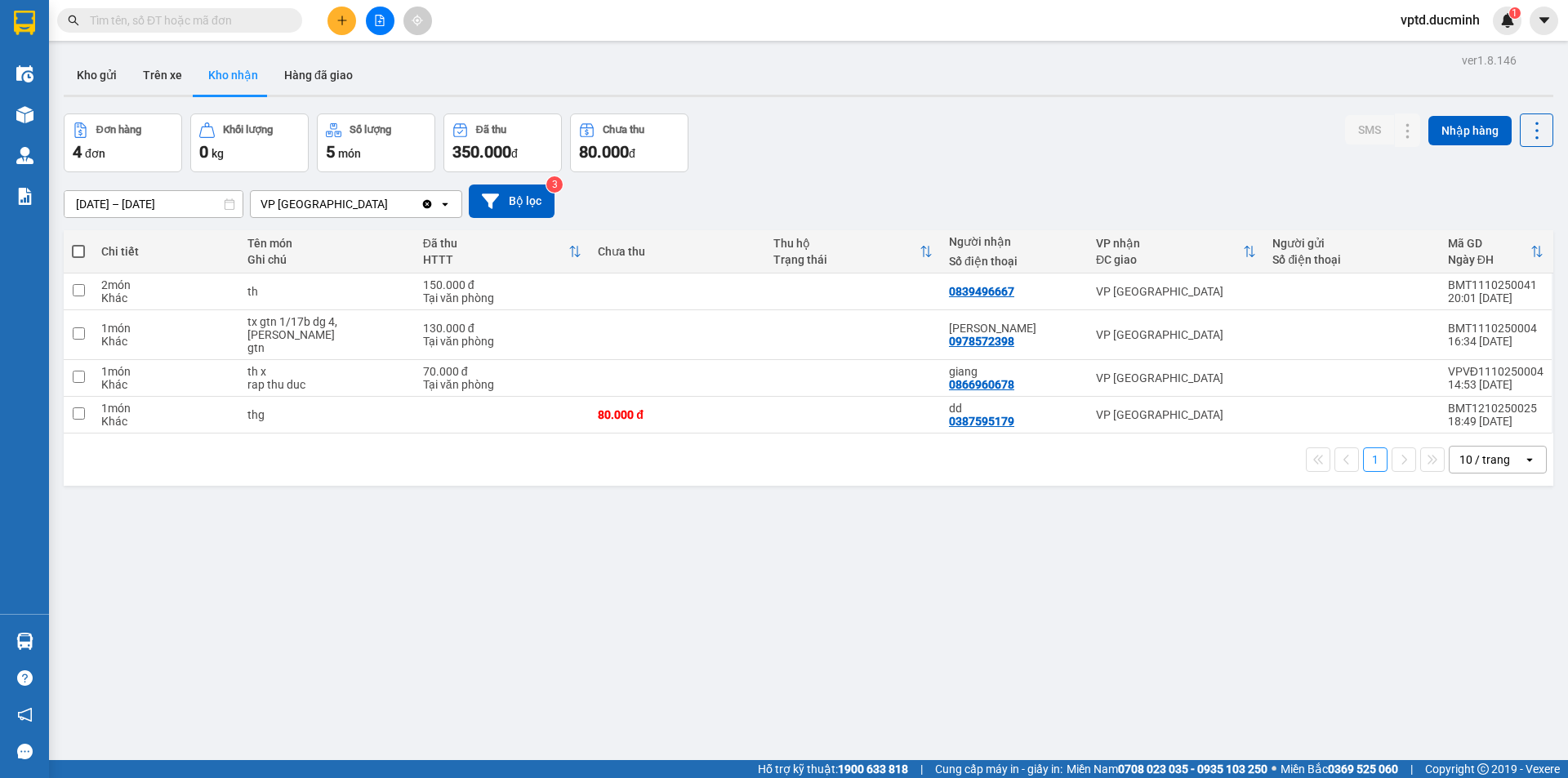
click at [167, 23] on input "text" at bounding box center [186, 20] width 193 height 18
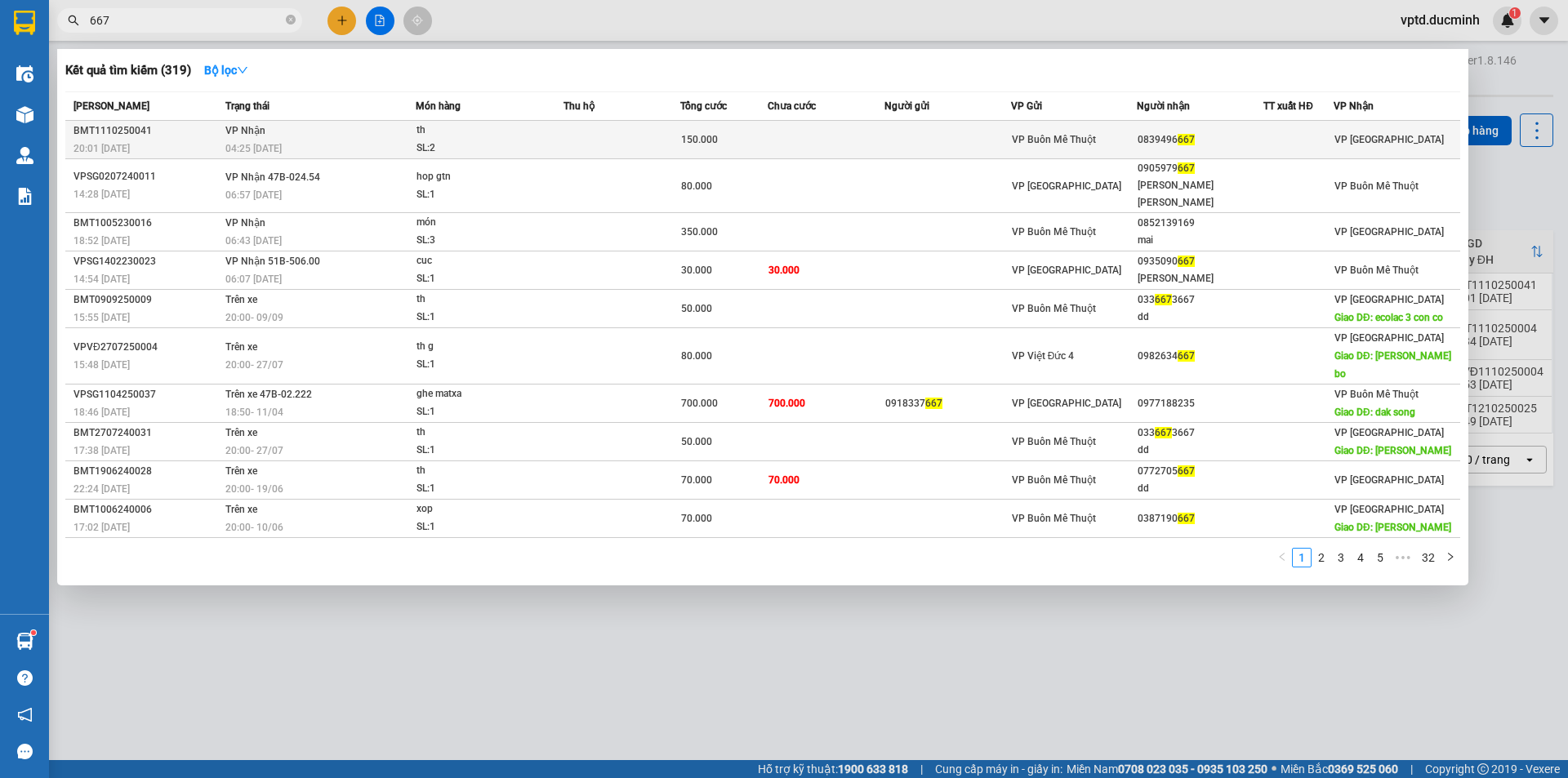
type input "667"
click at [1178, 137] on span "667" at bounding box center [1186, 140] width 17 height 11
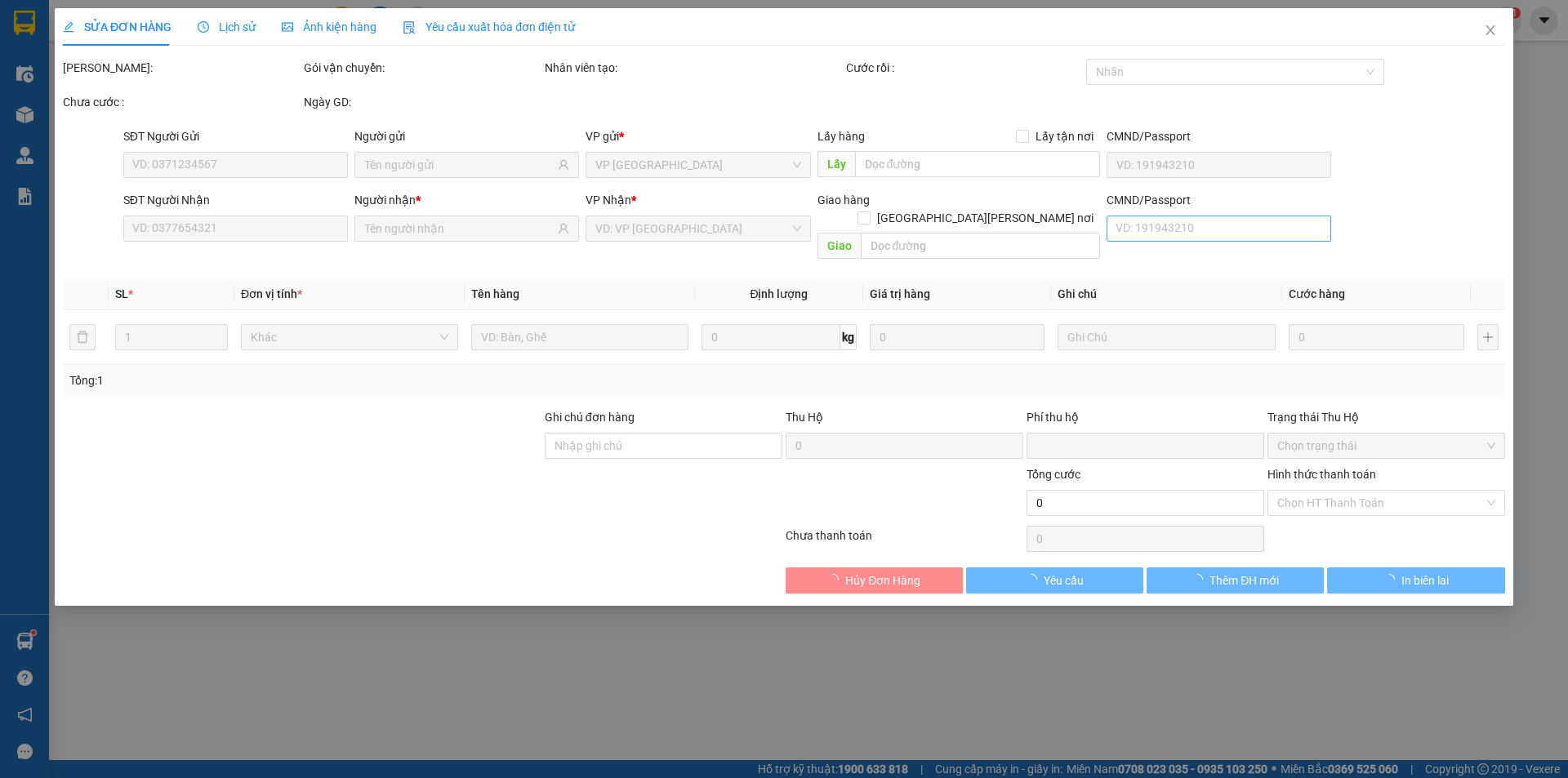
type input "0839496667"
type input "0"
type input "150.000"
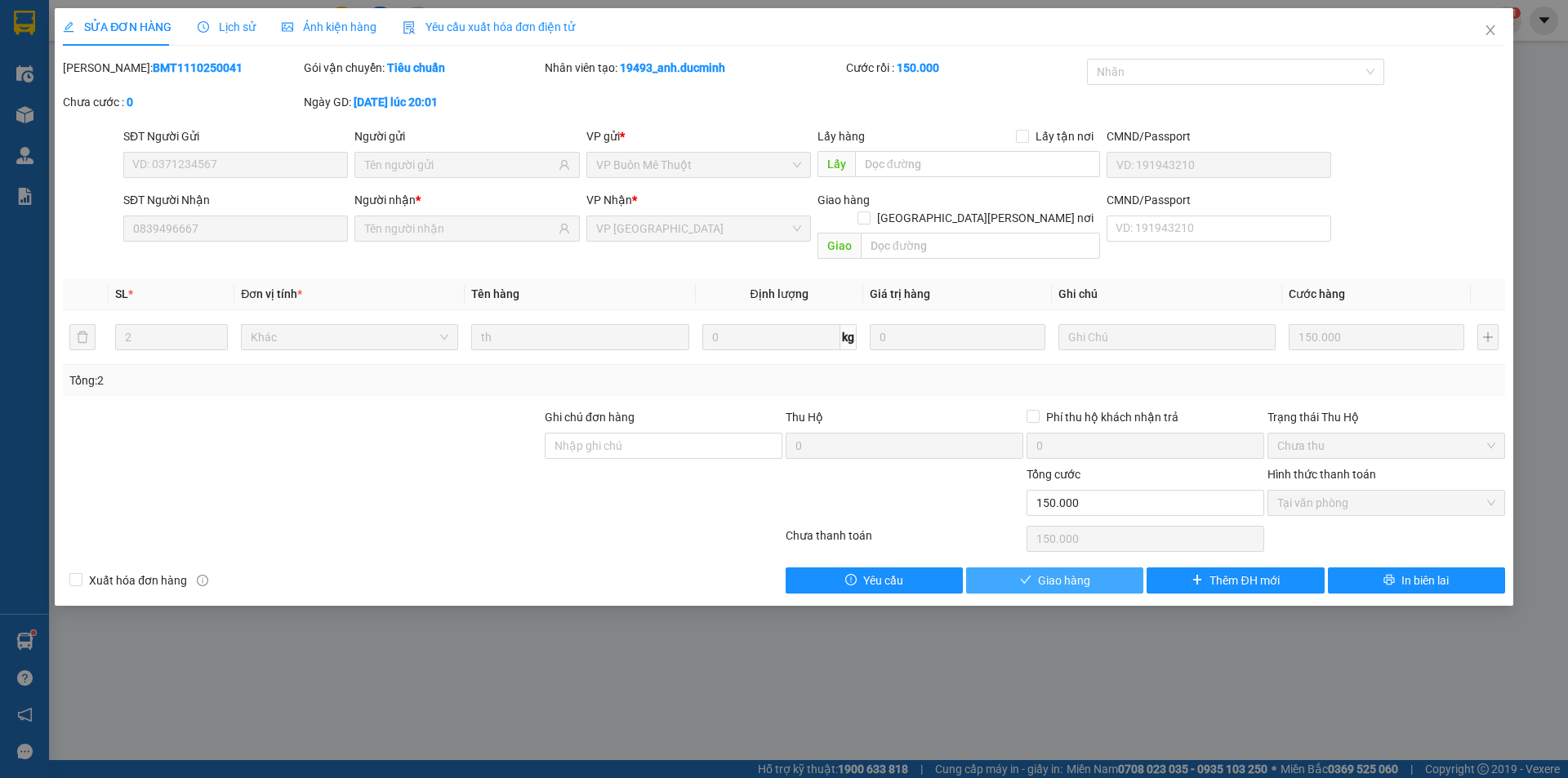
click at [1101, 567] on button "Giao hàng" at bounding box center [1054, 580] width 177 height 26
type input "0"
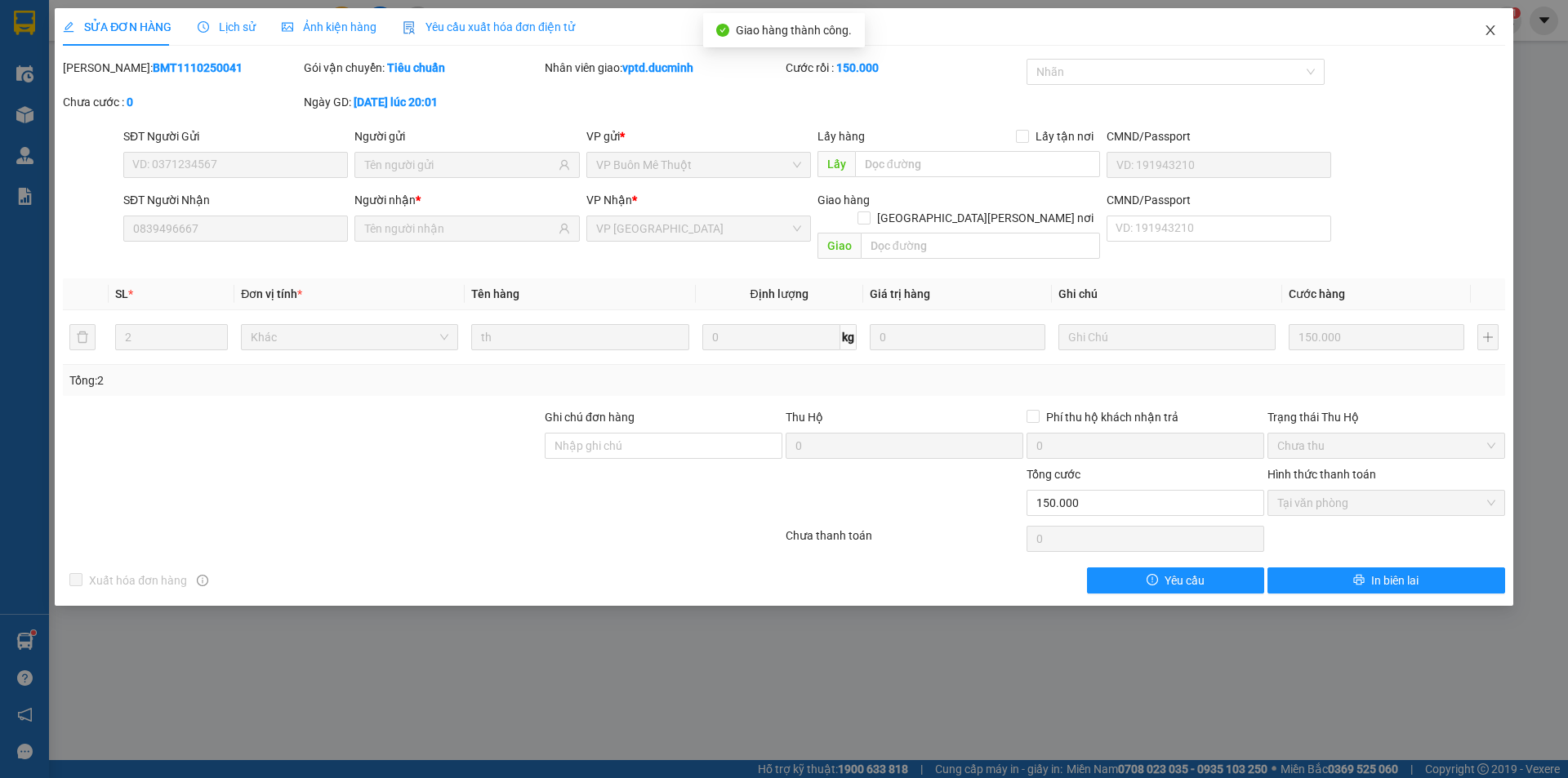
click at [1493, 29] on icon "close" at bounding box center [1490, 30] width 9 height 10
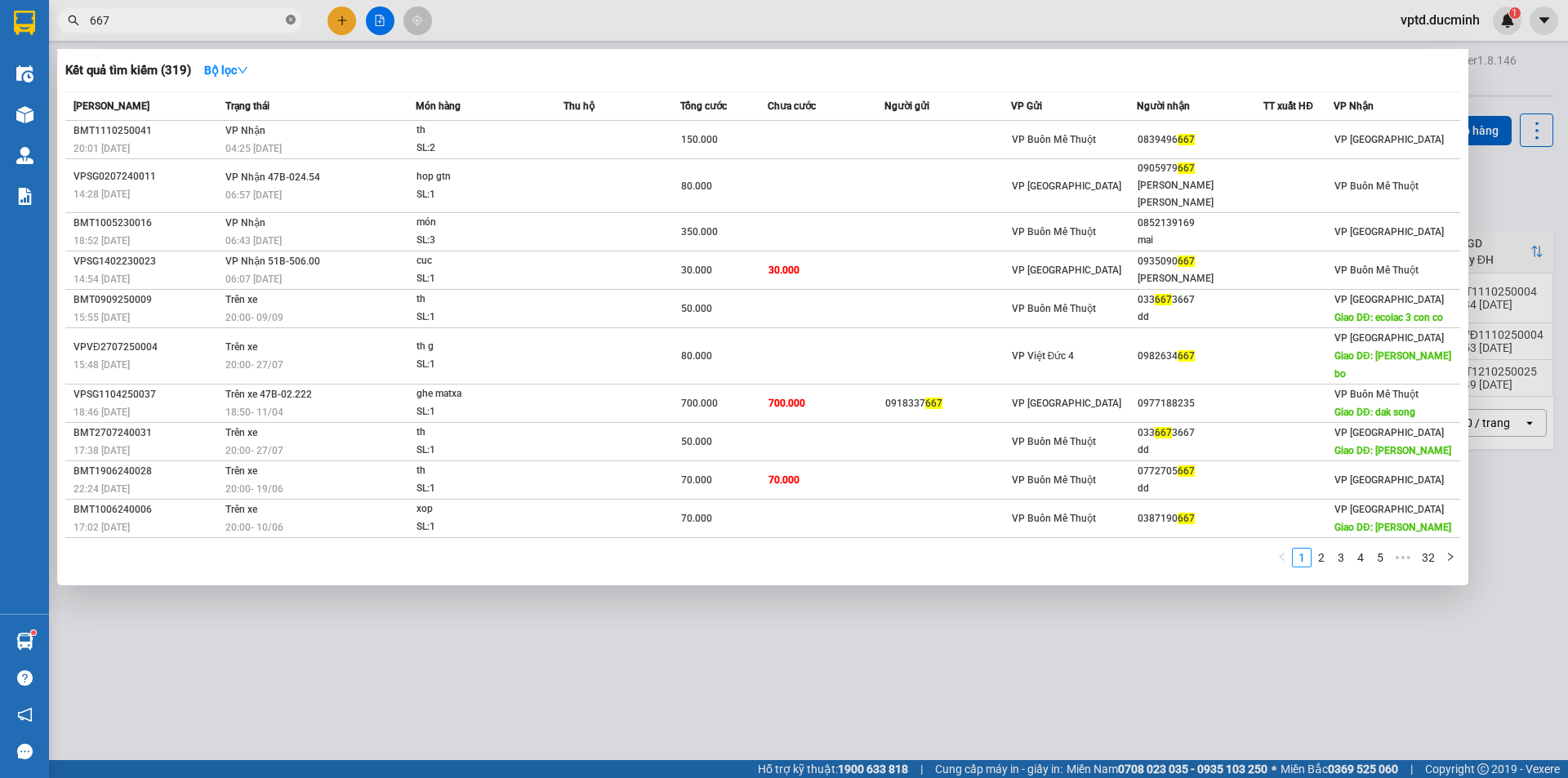
click at [292, 18] on icon "close-circle" at bounding box center [291, 20] width 10 height 10
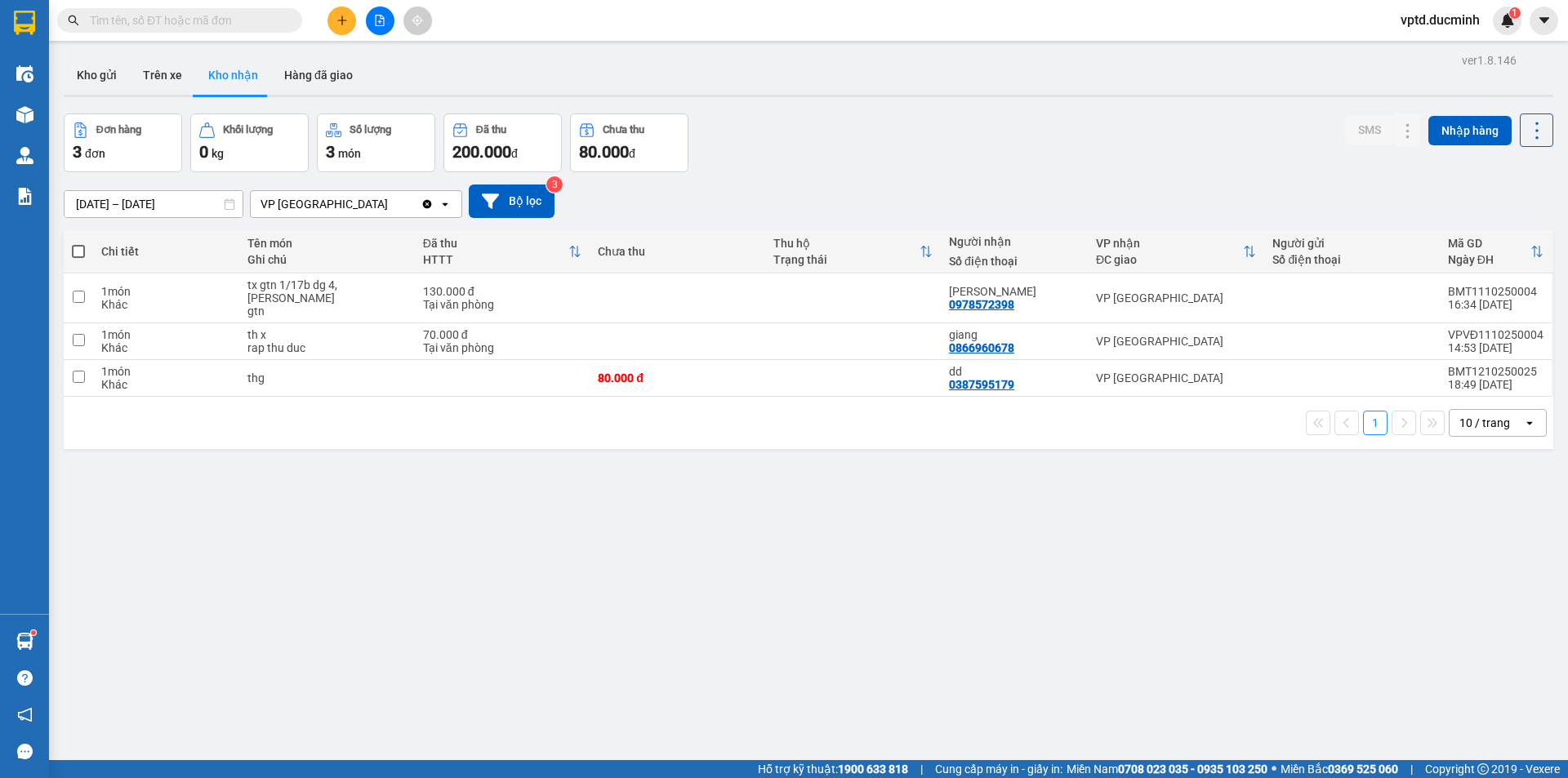
click at [165, 22] on input "text" at bounding box center [186, 20] width 193 height 18
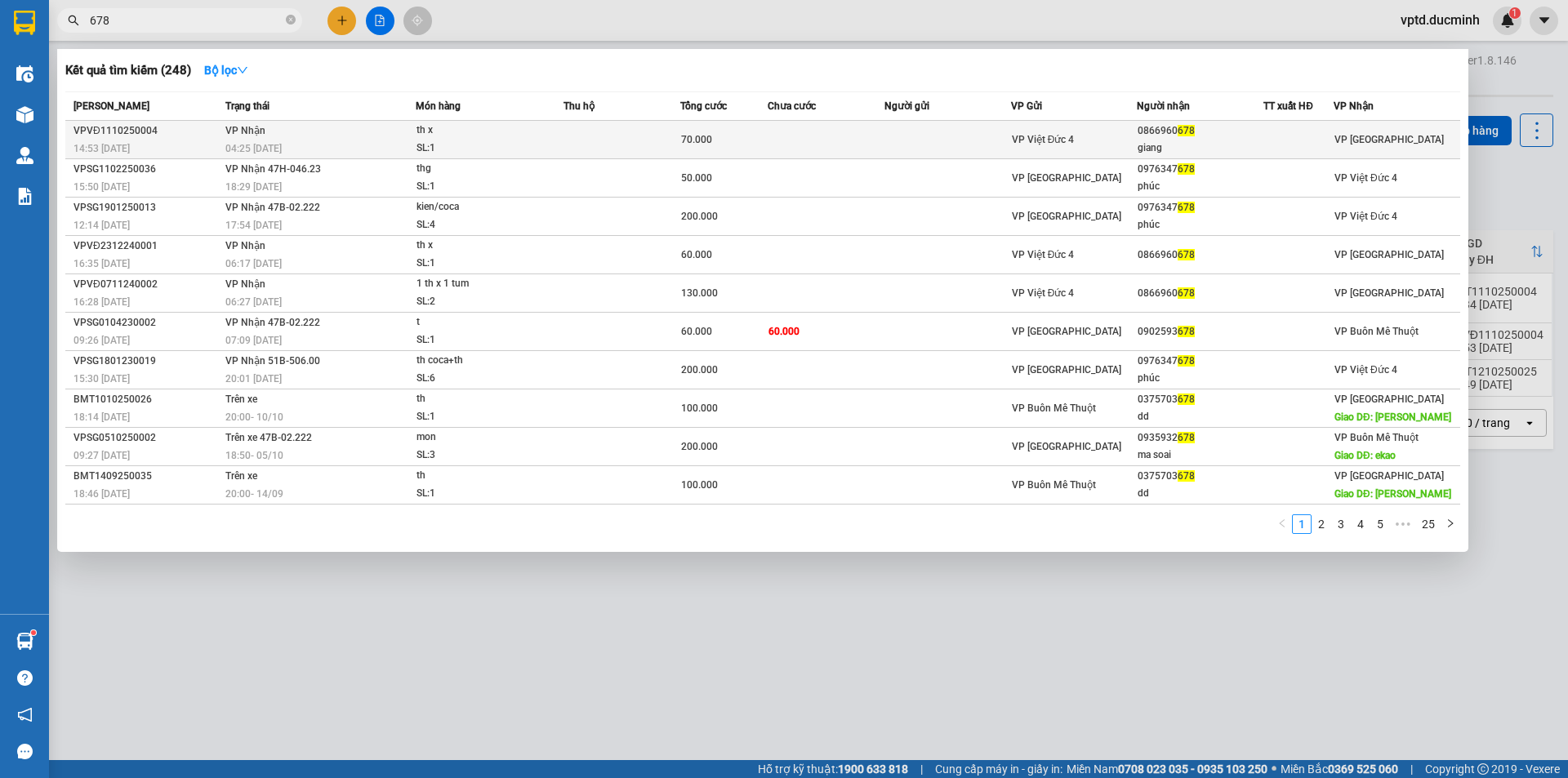
type input "678"
click at [1160, 131] on div "0866960 678" at bounding box center [1200, 131] width 125 height 17
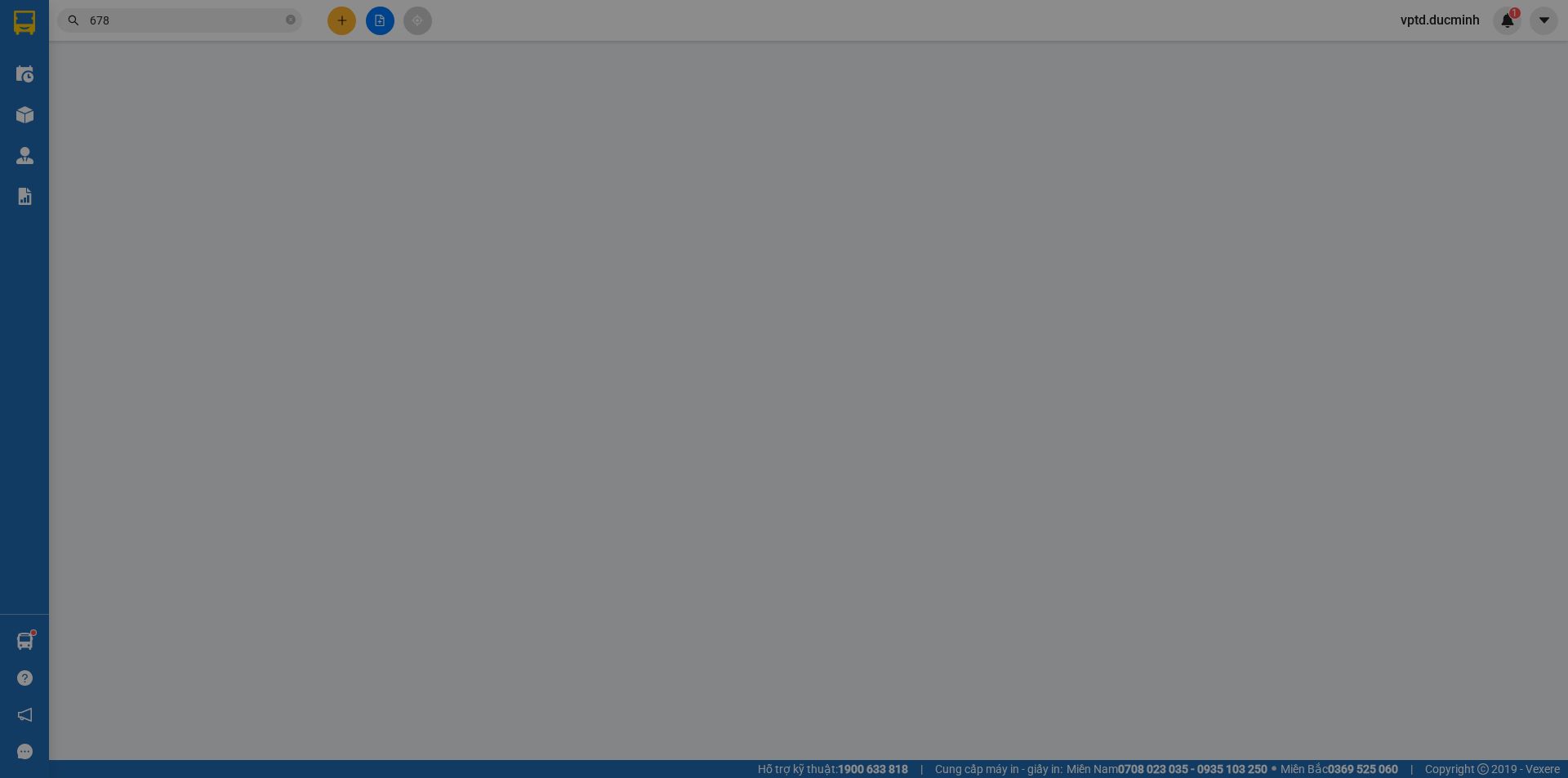
type input "0866960678"
type input "giang"
type input "0"
type input "70.000"
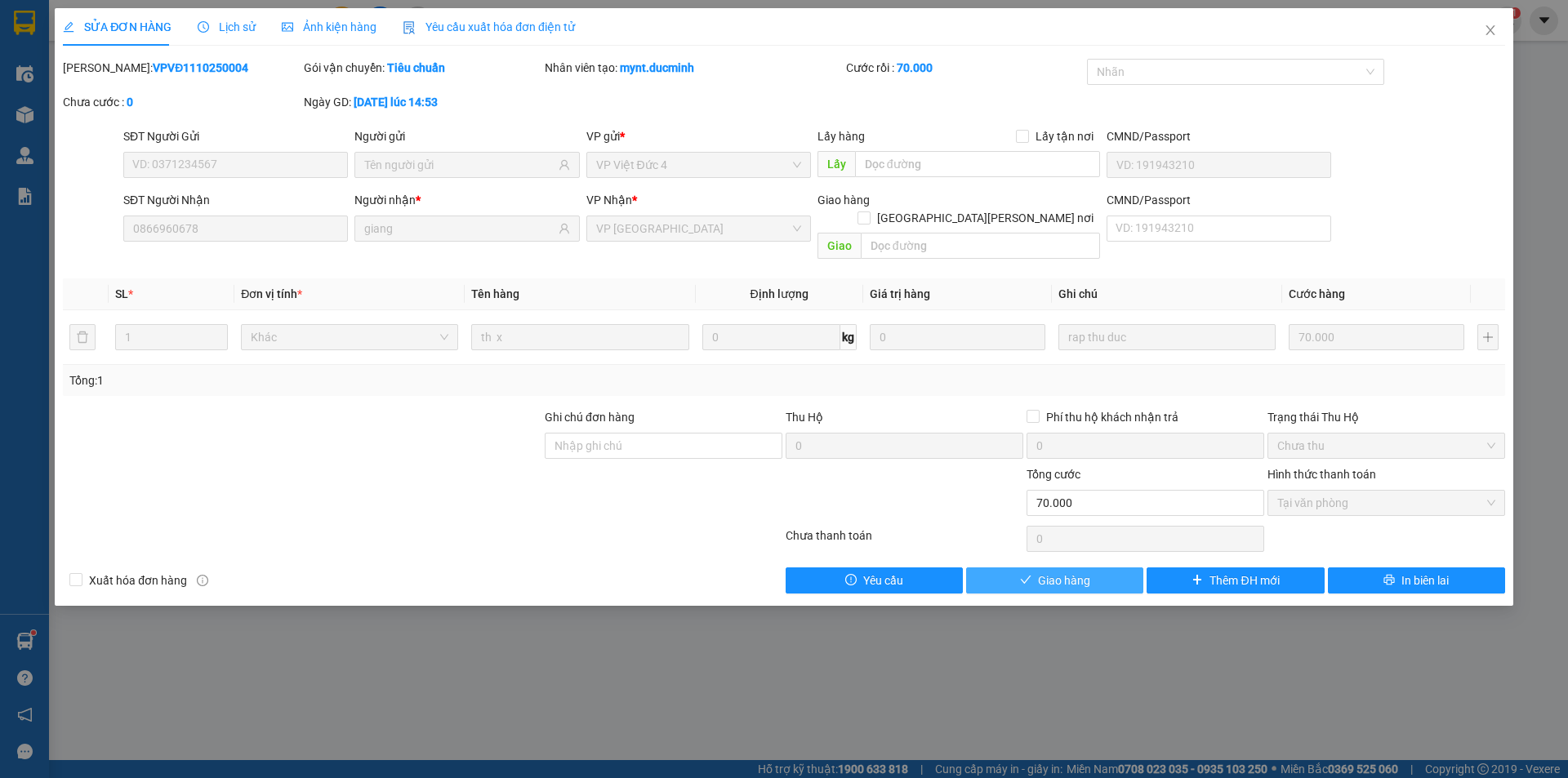
click at [1086, 571] on span "Giao hàng" at bounding box center [1064, 580] width 52 height 18
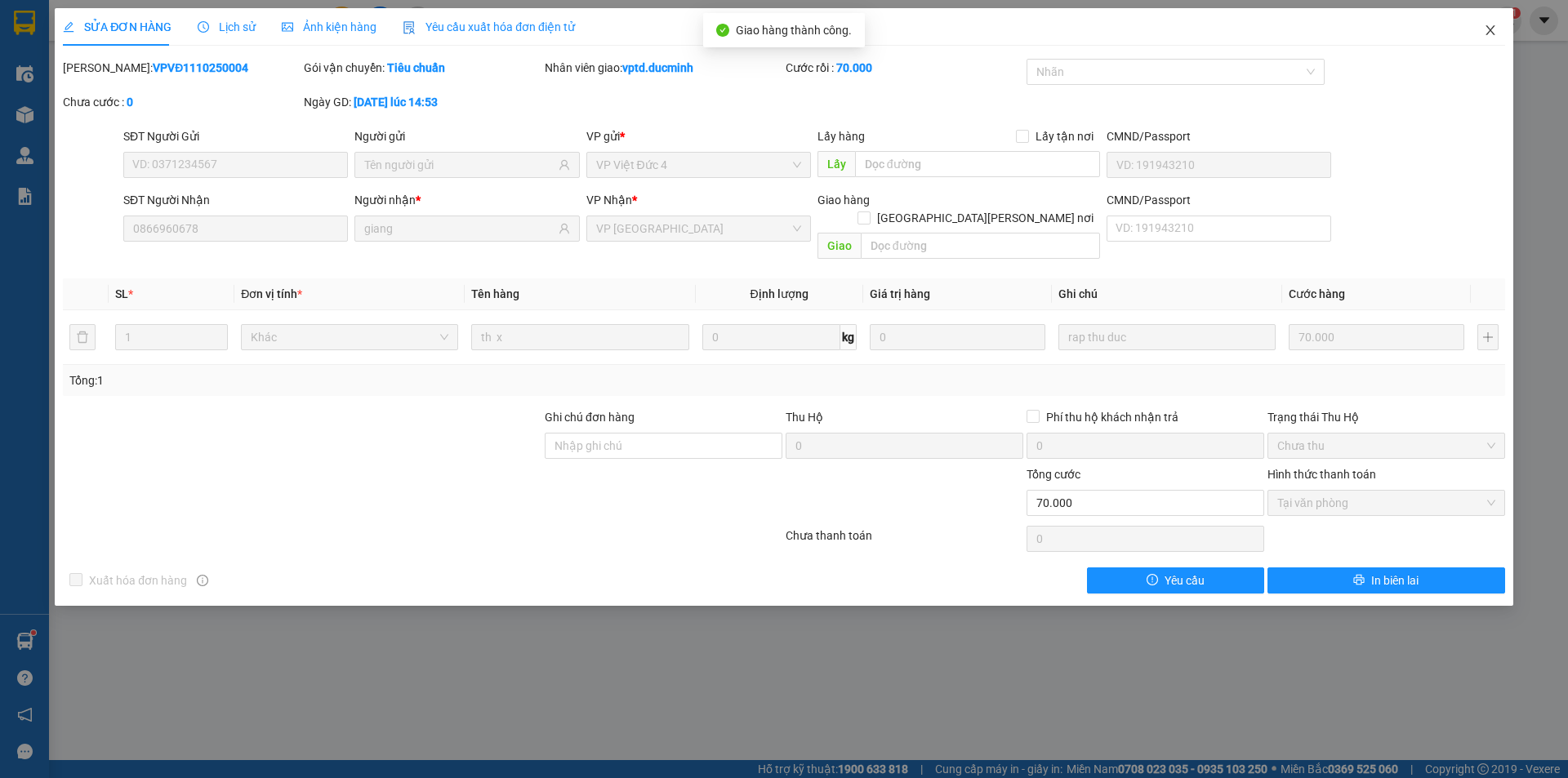
click at [1491, 19] on span "Close" at bounding box center [1490, 31] width 46 height 46
